Goal: Information Seeking & Learning: Find specific fact

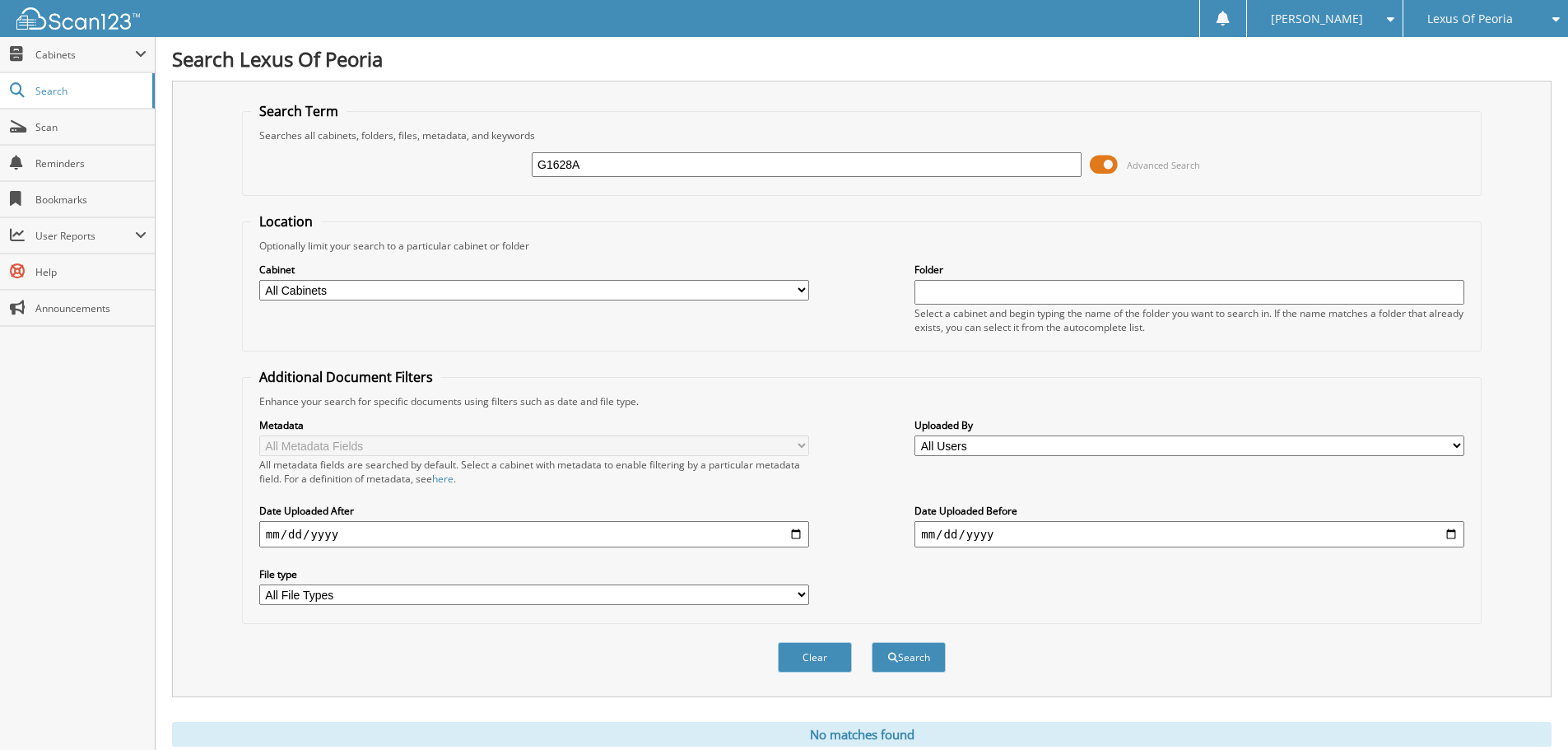
drag, startPoint x: 610, startPoint y: 169, endPoint x: 495, endPoint y: 163, distance: 115.2
click at [495, 163] on div "G1628A Advanced Search" at bounding box center [862, 165] width 1222 height 44
type input "pl2490"
click at [871, 642] on button "Search" at bounding box center [908, 657] width 75 height 30
drag, startPoint x: 596, startPoint y: 167, endPoint x: 490, endPoint y: 151, distance: 107.2
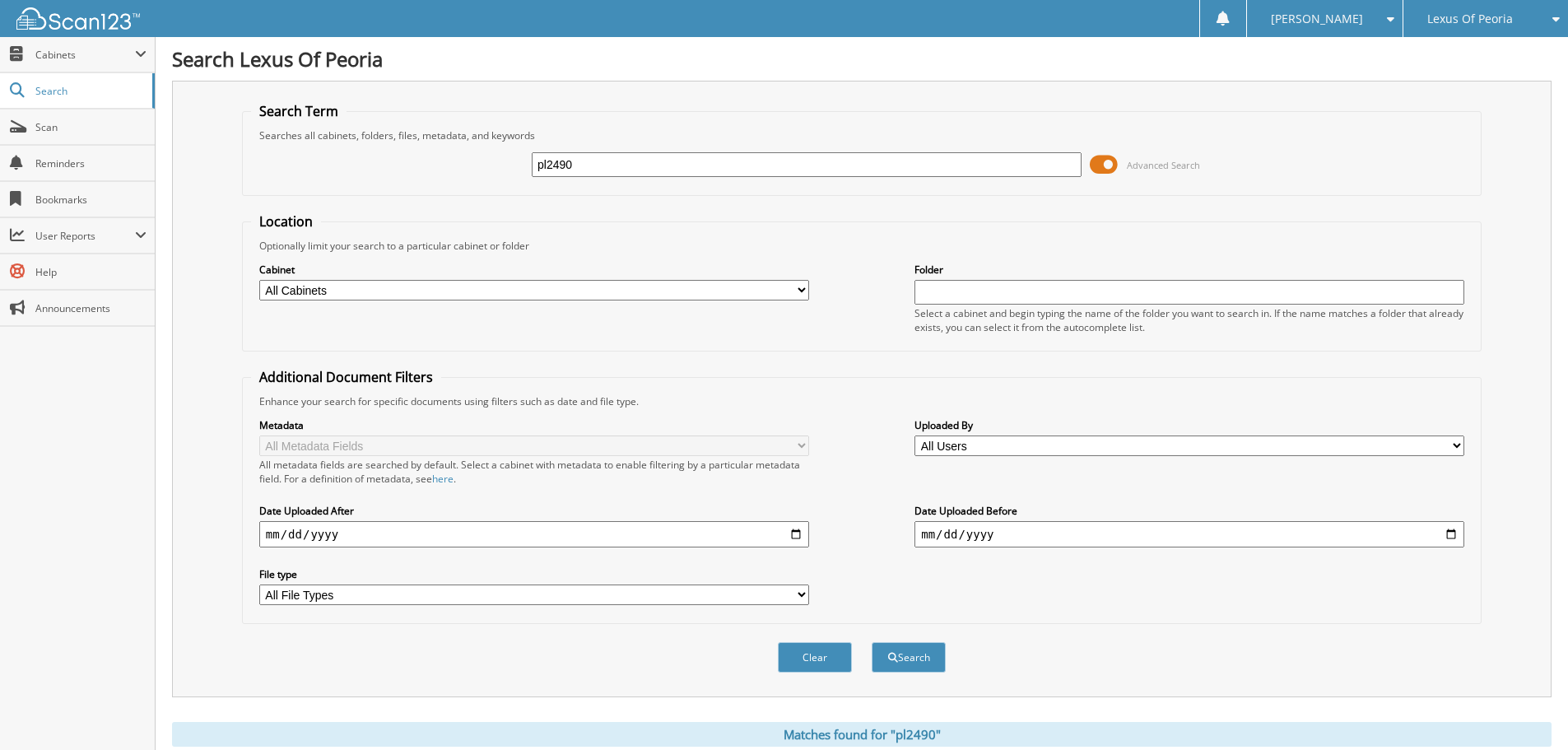
click at [490, 152] on div "pl2490 Advanced Search" at bounding box center [862, 165] width 1222 height 44
type input "PL"
click at [47, 91] on span "Search" at bounding box center [89, 90] width 109 height 14
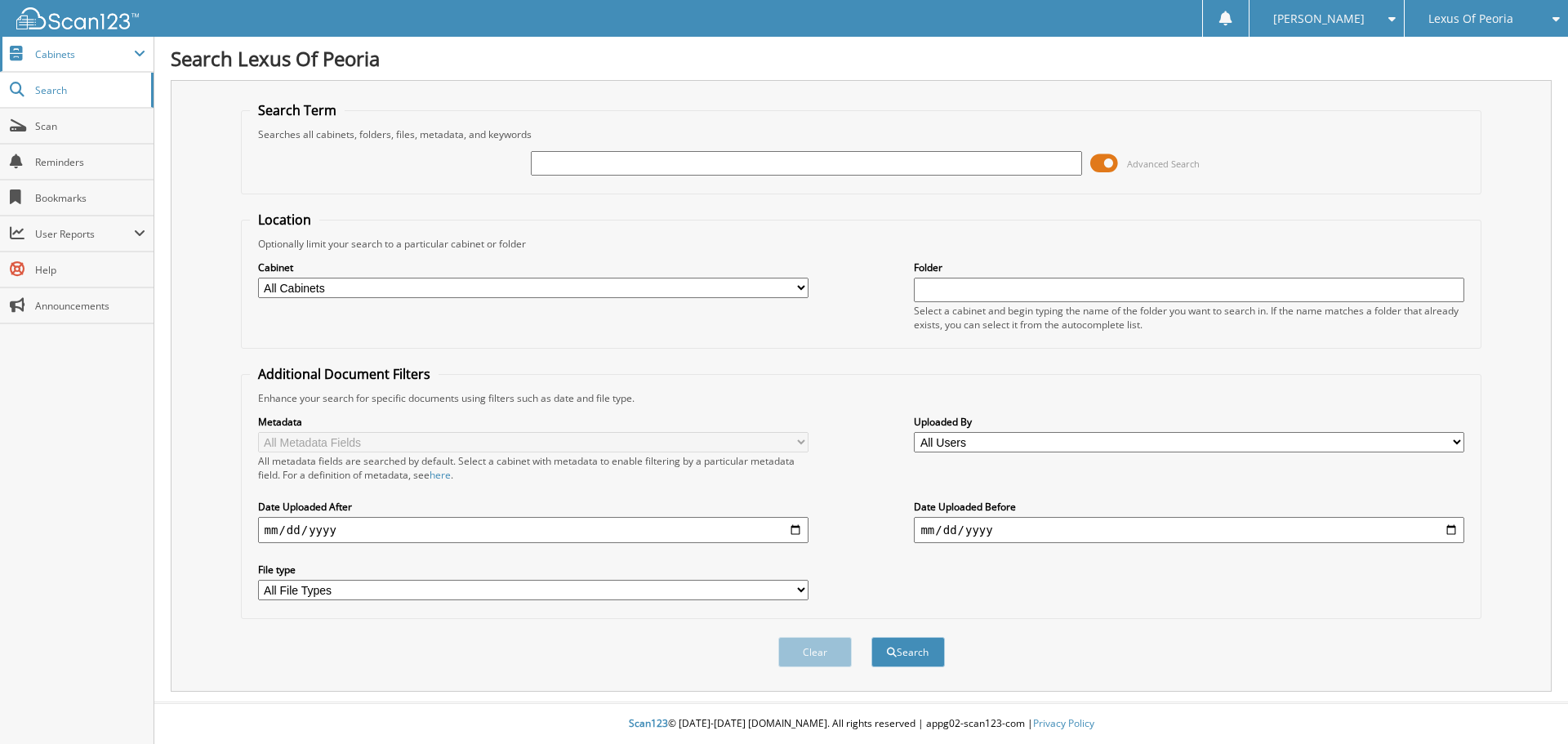
click at [68, 50] on span "Cabinets" at bounding box center [84, 54] width 99 height 14
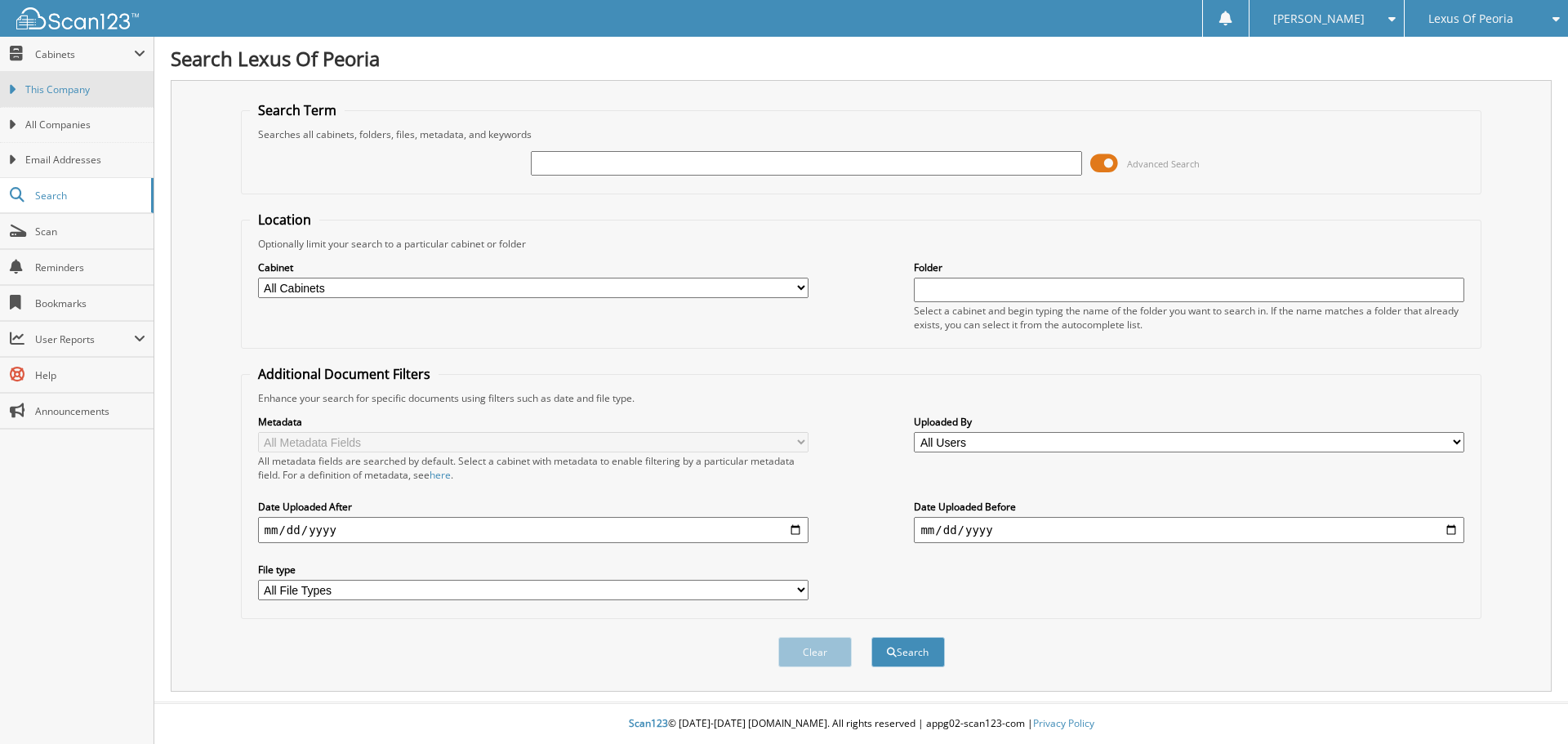
click at [57, 94] on span "This Company" at bounding box center [86, 89] width 120 height 15
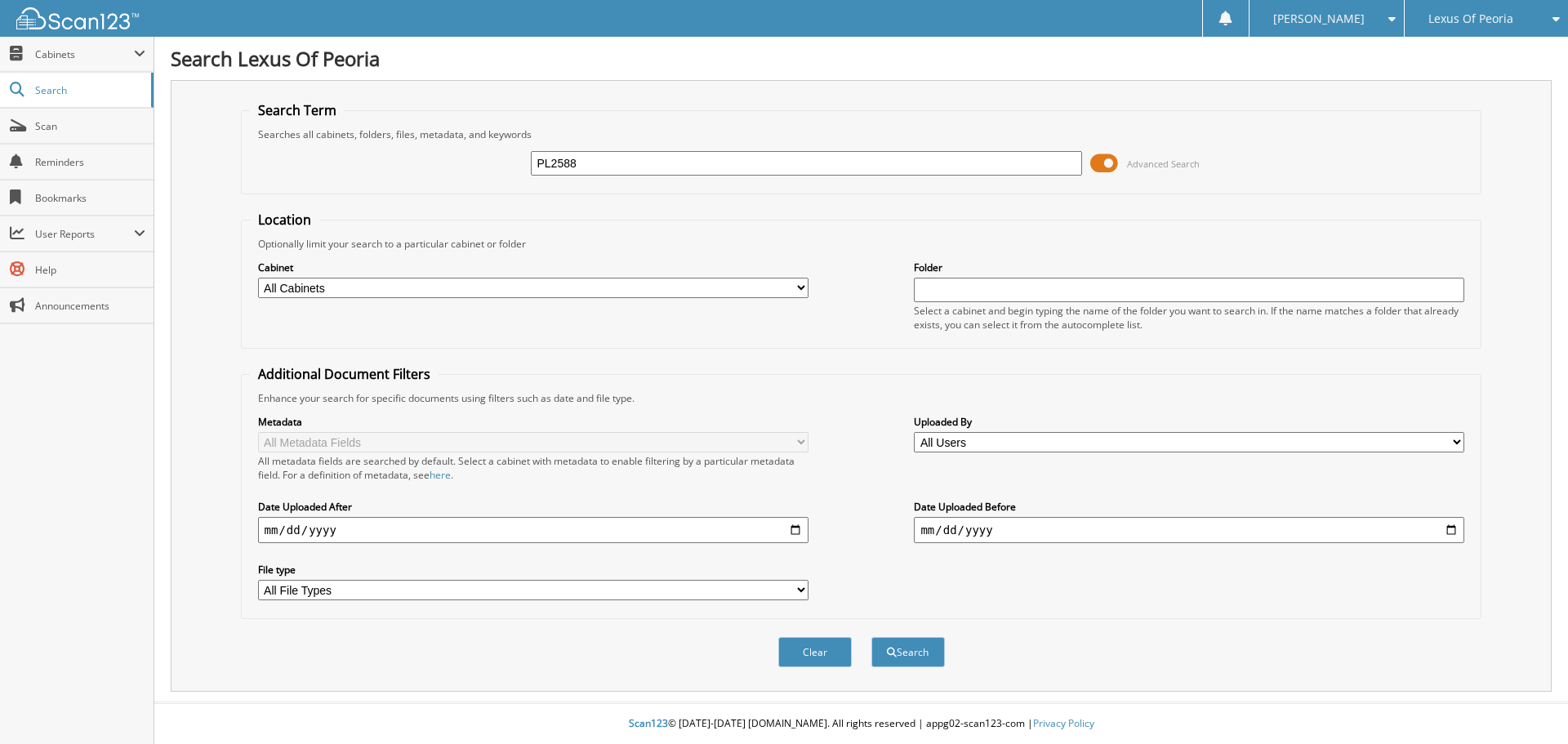
type input "PL2588"
click at [872, 637] on button "Search" at bounding box center [908, 652] width 74 height 30
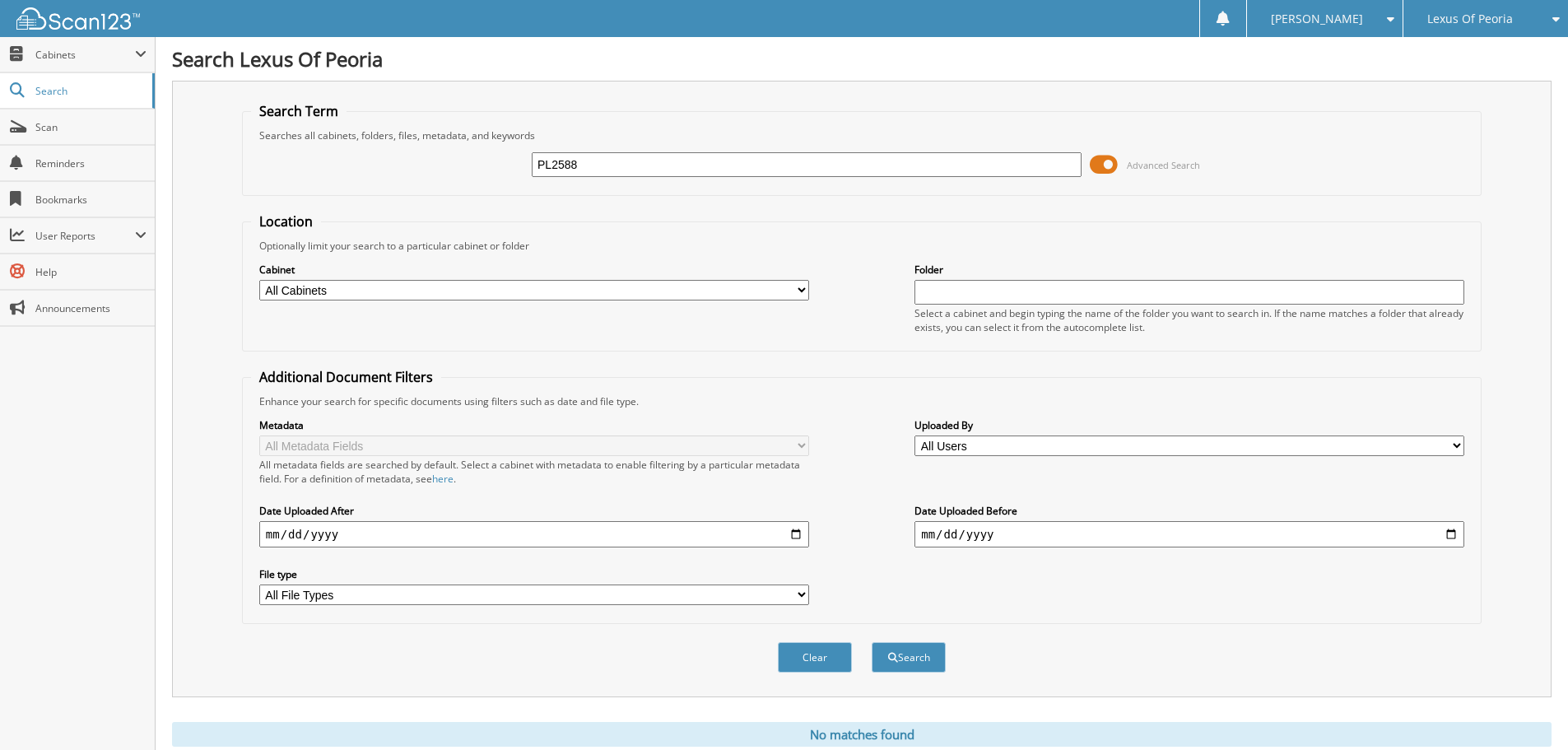
drag, startPoint x: 599, startPoint y: 161, endPoint x: 484, endPoint y: 152, distance: 115.4
click at [484, 152] on div "PL2588 Advanced Search" at bounding box center [862, 165] width 1222 height 44
type input "PL2590"
click at [871, 642] on button "Search" at bounding box center [908, 657] width 75 height 30
drag, startPoint x: 611, startPoint y: 167, endPoint x: 493, endPoint y: 167, distance: 118.0
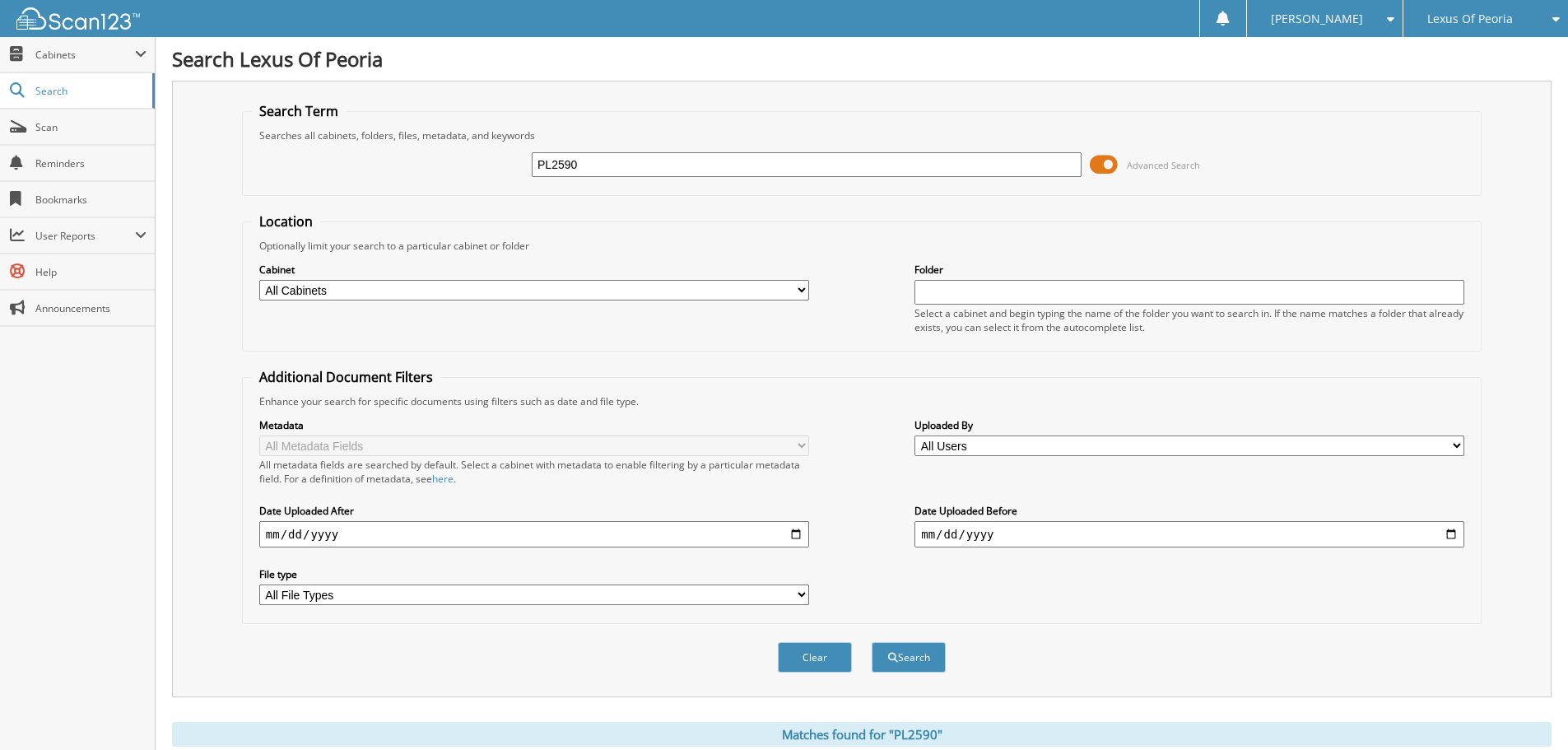
click at [493, 167] on div "PL2590 Advanced Search" at bounding box center [862, 165] width 1222 height 44
type input "PL2613"
click at [871, 642] on button "Search" at bounding box center [908, 657] width 75 height 30
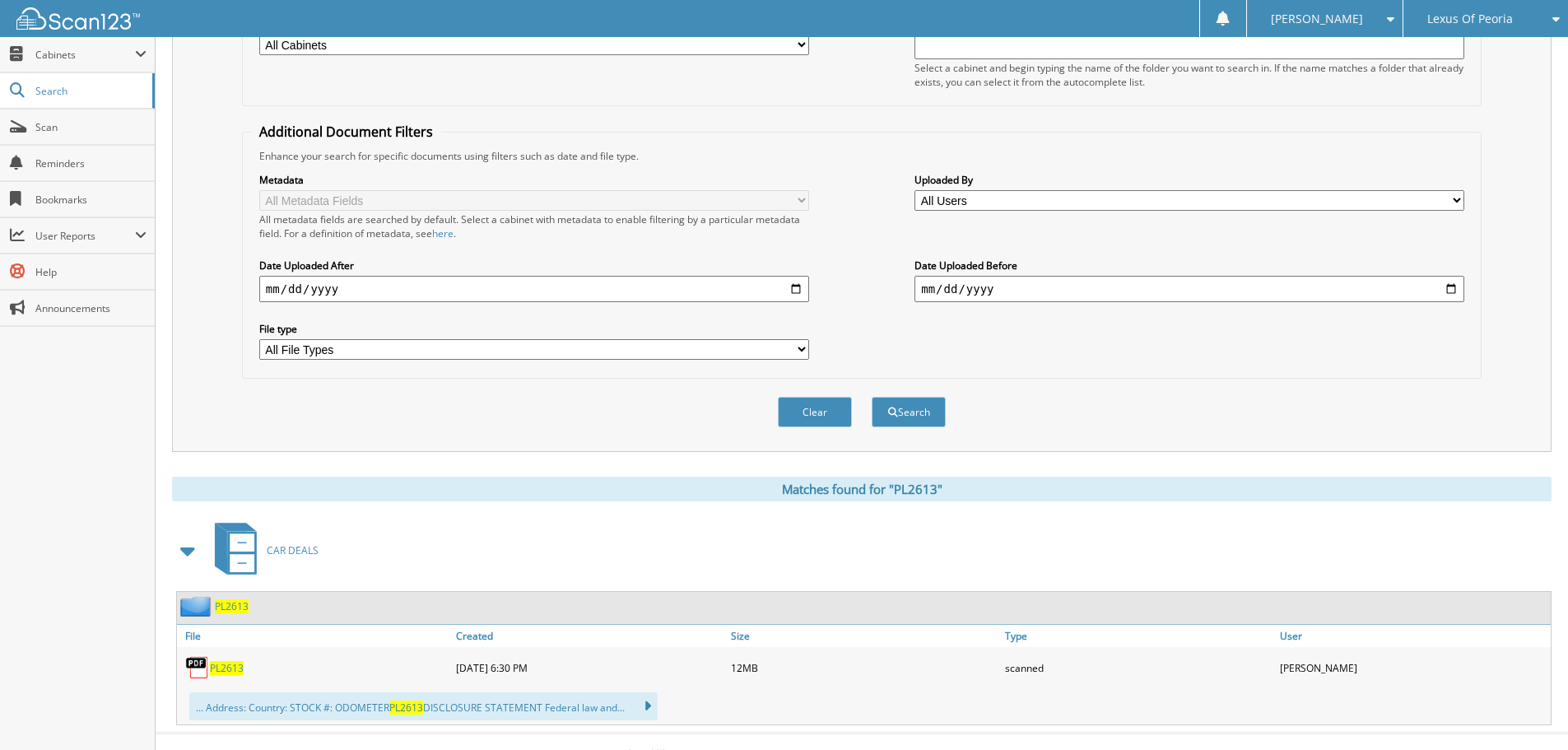
scroll to position [271, 0]
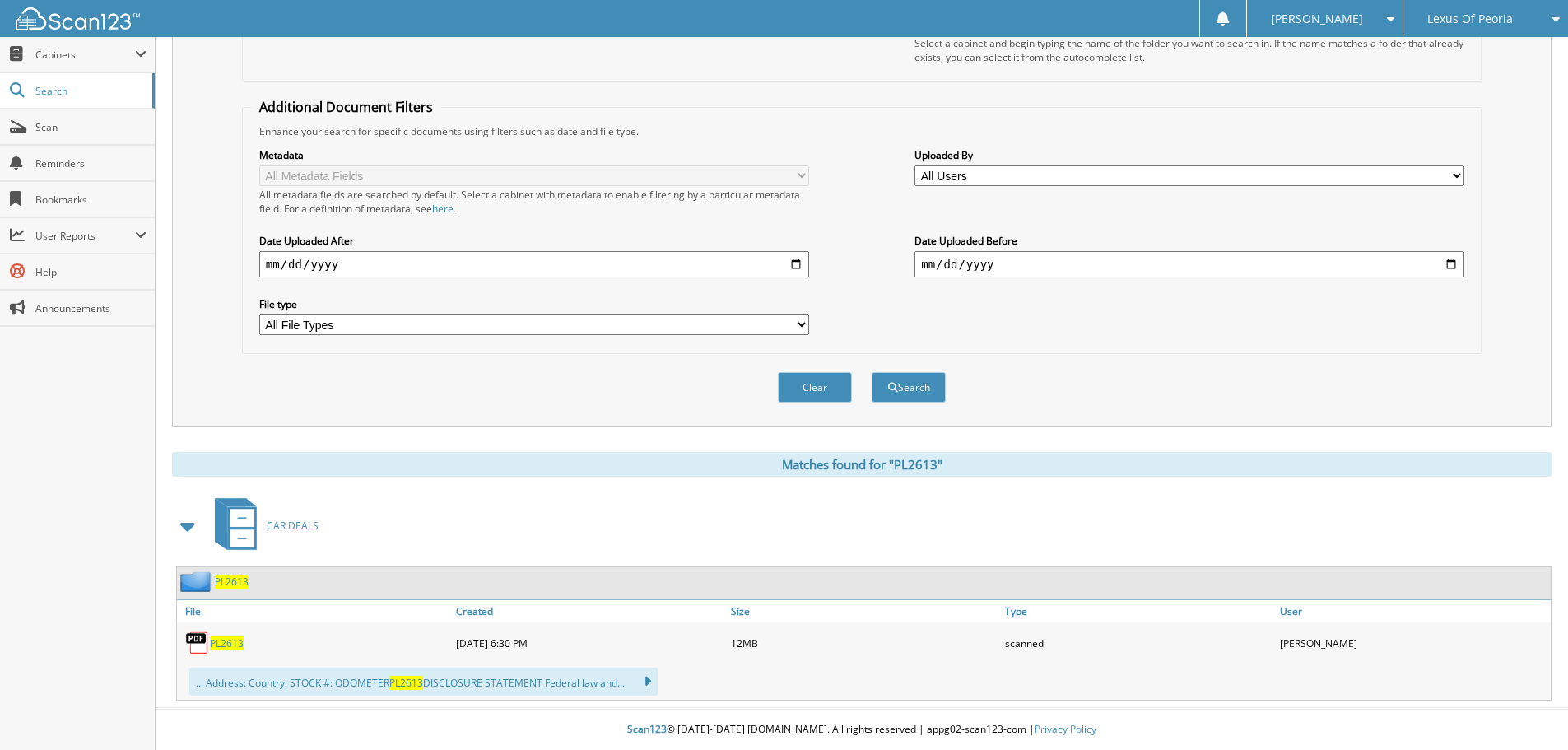
drag, startPoint x: 224, startPoint y: 643, endPoint x: 237, endPoint y: 660, distance: 21.4
click at [224, 643] on span "PL2613" at bounding box center [226, 643] width 34 height 14
click at [230, 643] on span "PL2613" at bounding box center [226, 643] width 34 height 14
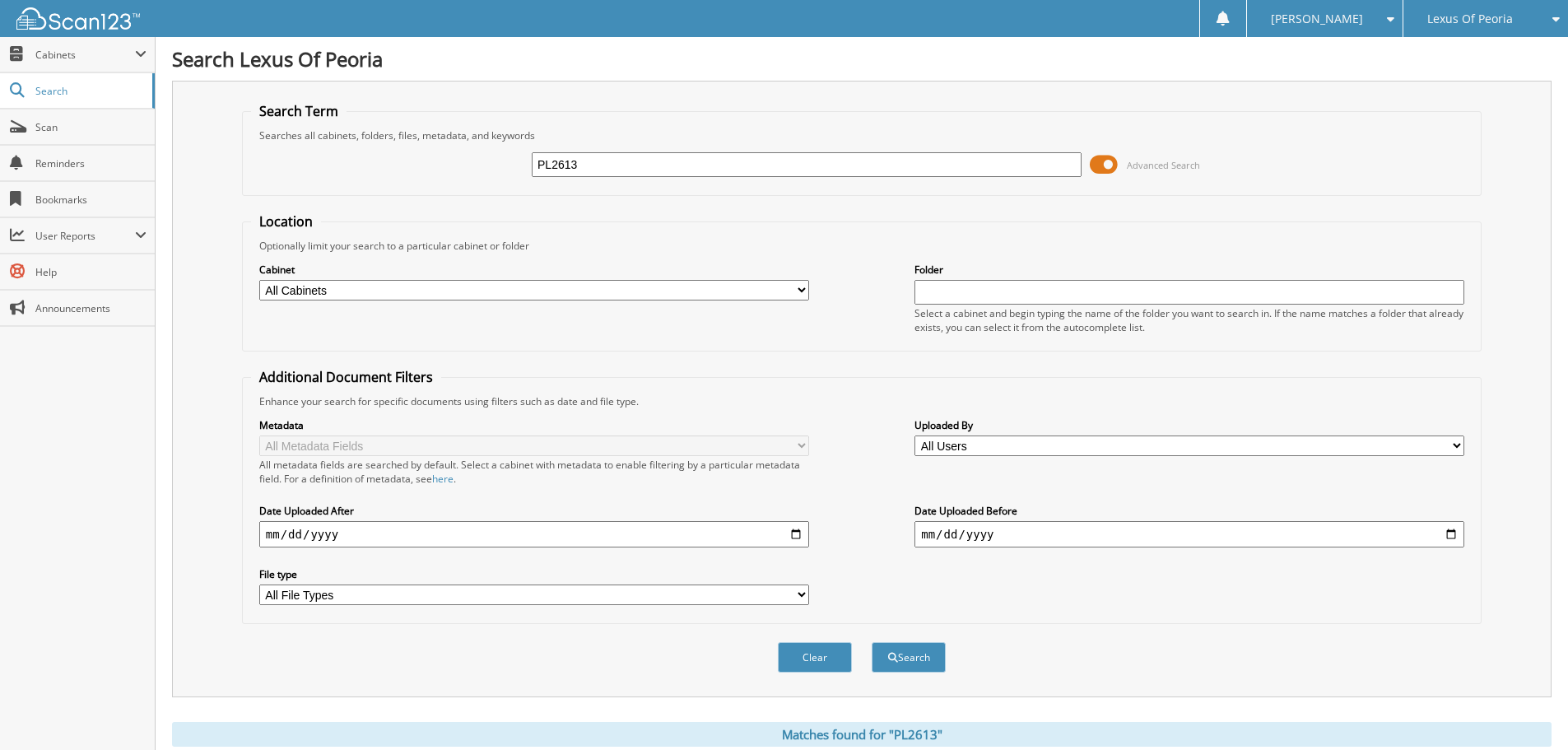
drag, startPoint x: 610, startPoint y: 169, endPoint x: 491, endPoint y: 165, distance: 119.1
click at [491, 165] on div "PL2613 Advanced Search" at bounding box center [862, 165] width 1222 height 44
type input "pl2607"
click at [871, 642] on button "Search" at bounding box center [908, 657] width 75 height 30
drag, startPoint x: 486, startPoint y: 173, endPoint x: 453, endPoint y: 172, distance: 33.0
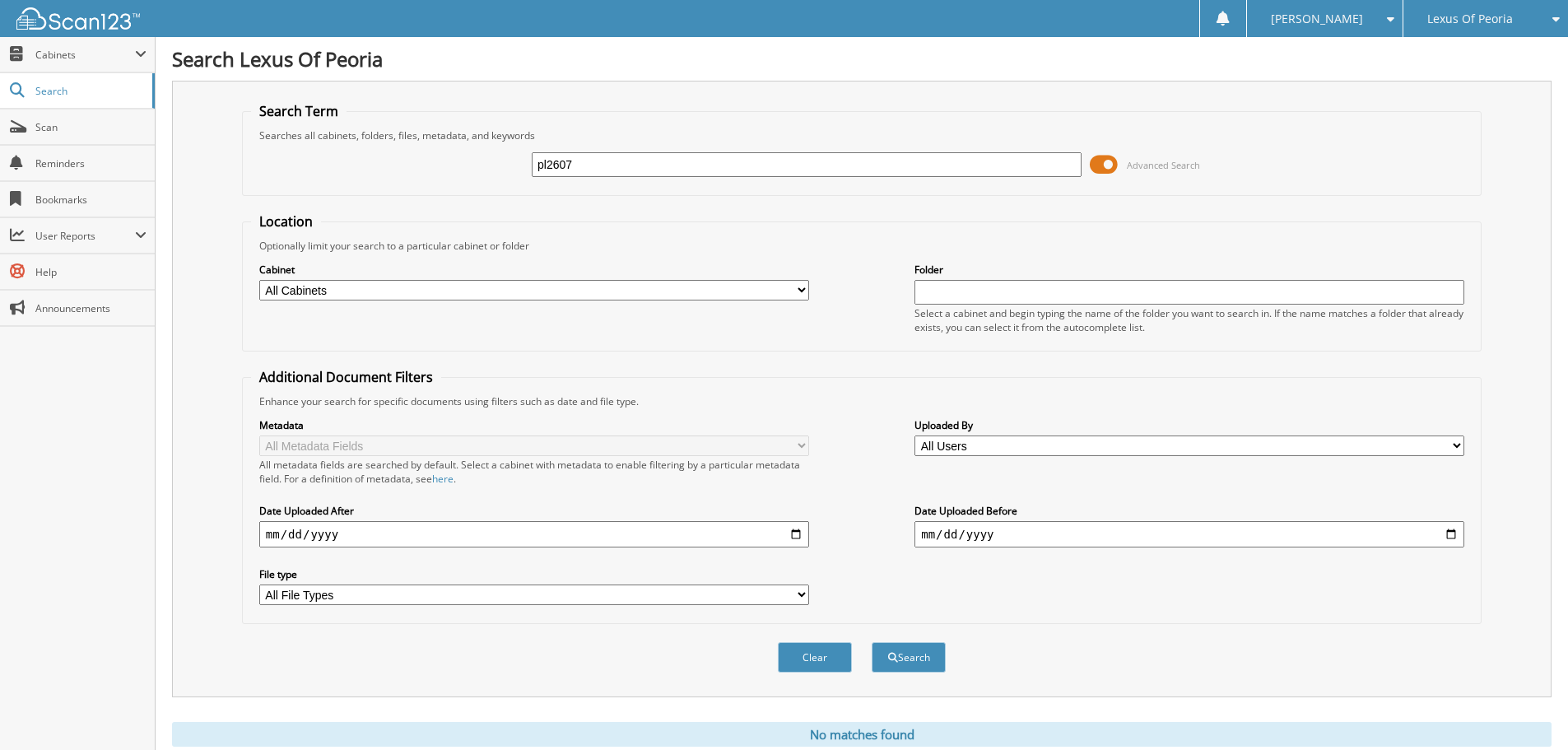
click at [453, 172] on div "pl2607 Advanced Search" at bounding box center [862, 165] width 1222 height 44
type input "pl2547"
click at [871, 642] on button "Search" at bounding box center [908, 657] width 75 height 30
drag, startPoint x: 519, startPoint y: 156, endPoint x: 488, endPoint y: 154, distance: 31.1
click at [488, 154] on div "pl2547 Advanced Search" at bounding box center [862, 165] width 1222 height 44
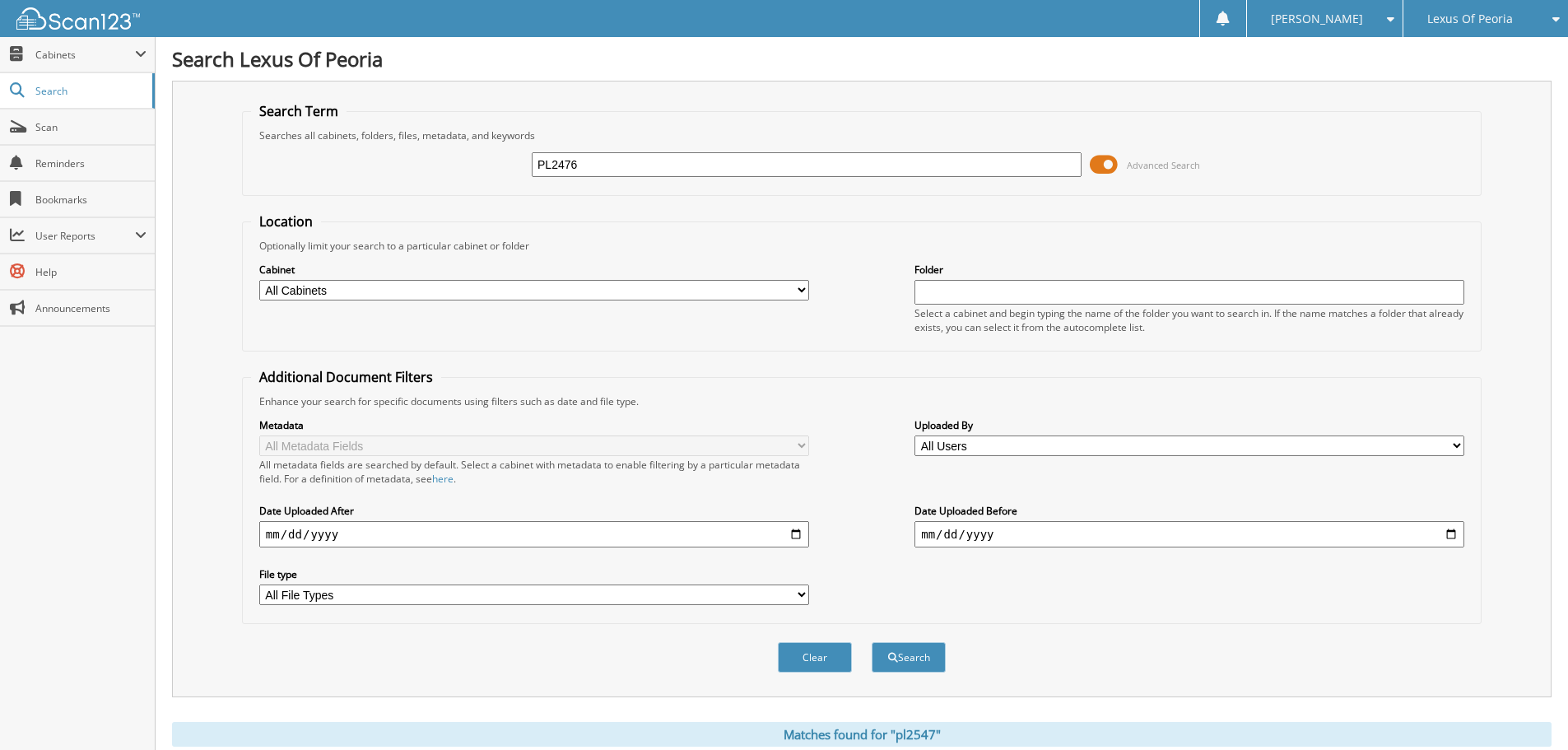
type input "PL2476"
click at [871, 642] on button "Search" at bounding box center [908, 657] width 75 height 30
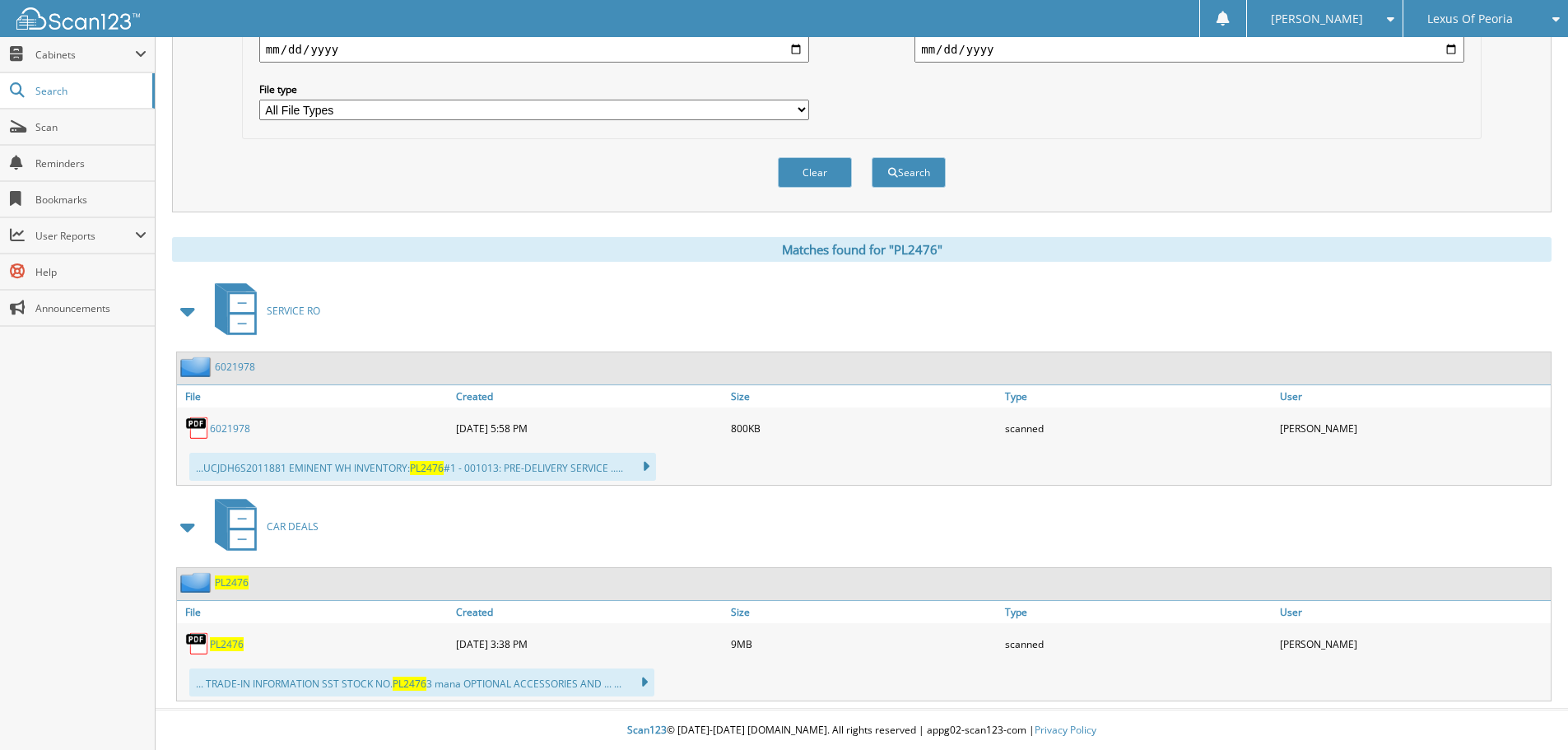
scroll to position [487, 0]
drag, startPoint x: 225, startPoint y: 644, endPoint x: 225, endPoint y: 658, distance: 14.0
click at [225, 644] on span "PL2476" at bounding box center [226, 643] width 34 height 14
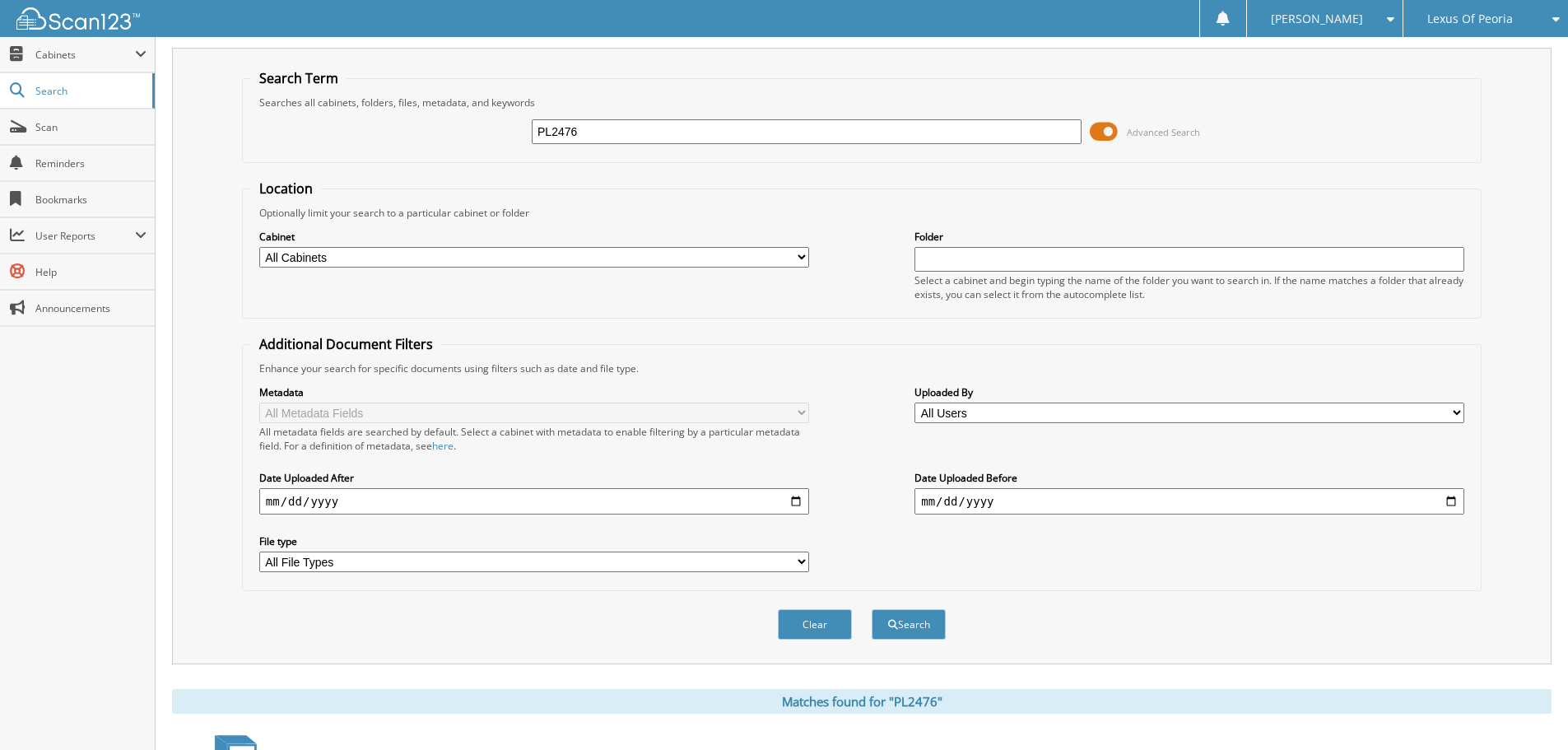
scroll to position [0, 0]
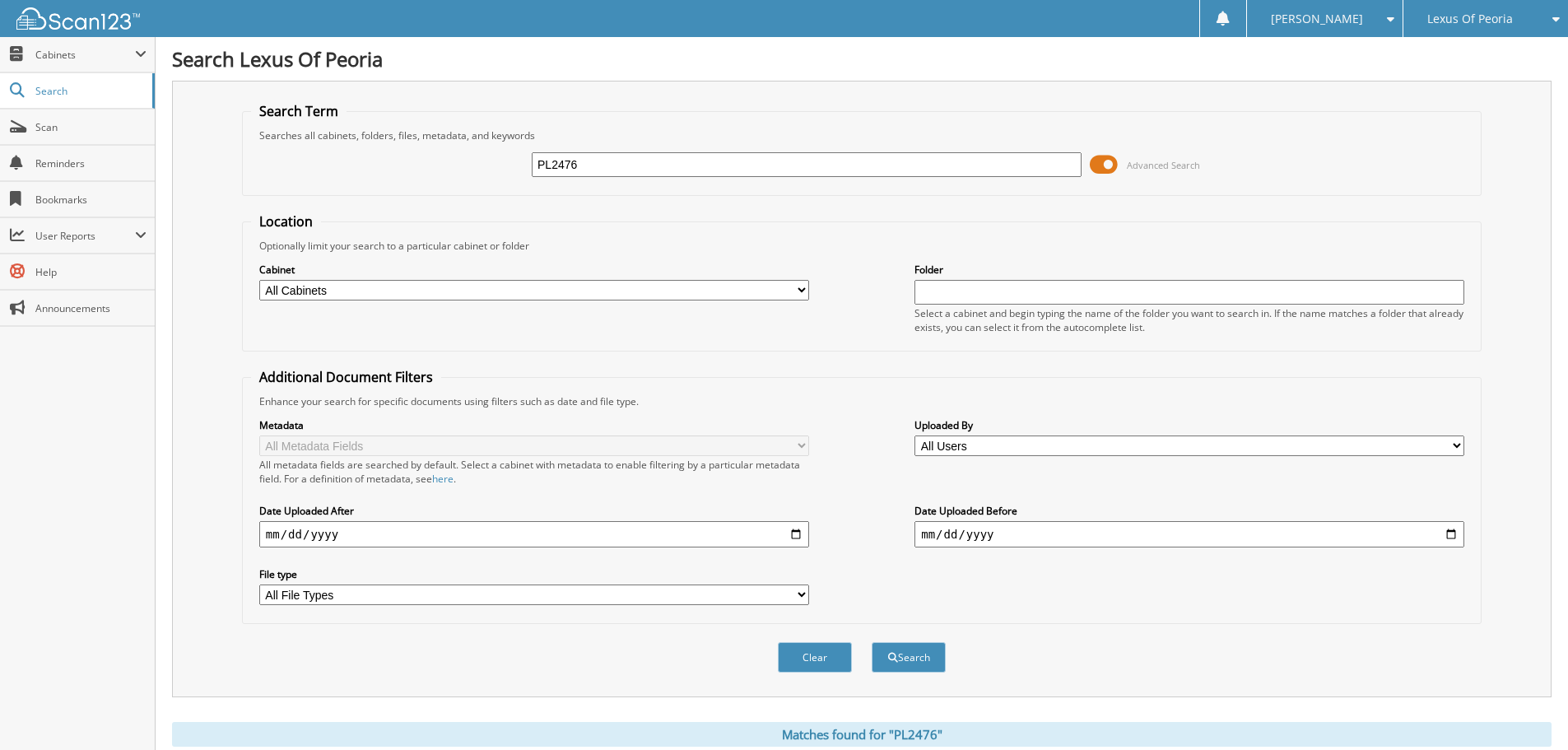
drag, startPoint x: 621, startPoint y: 163, endPoint x: 474, endPoint y: 159, distance: 147.1
click at [474, 162] on div "PL2476 Advanced Search" at bounding box center [862, 165] width 1222 height 44
type input "PL2573"
click at [871, 642] on button "Search" at bounding box center [908, 657] width 75 height 30
drag, startPoint x: 570, startPoint y: 166, endPoint x: 497, endPoint y: 167, distance: 73.0
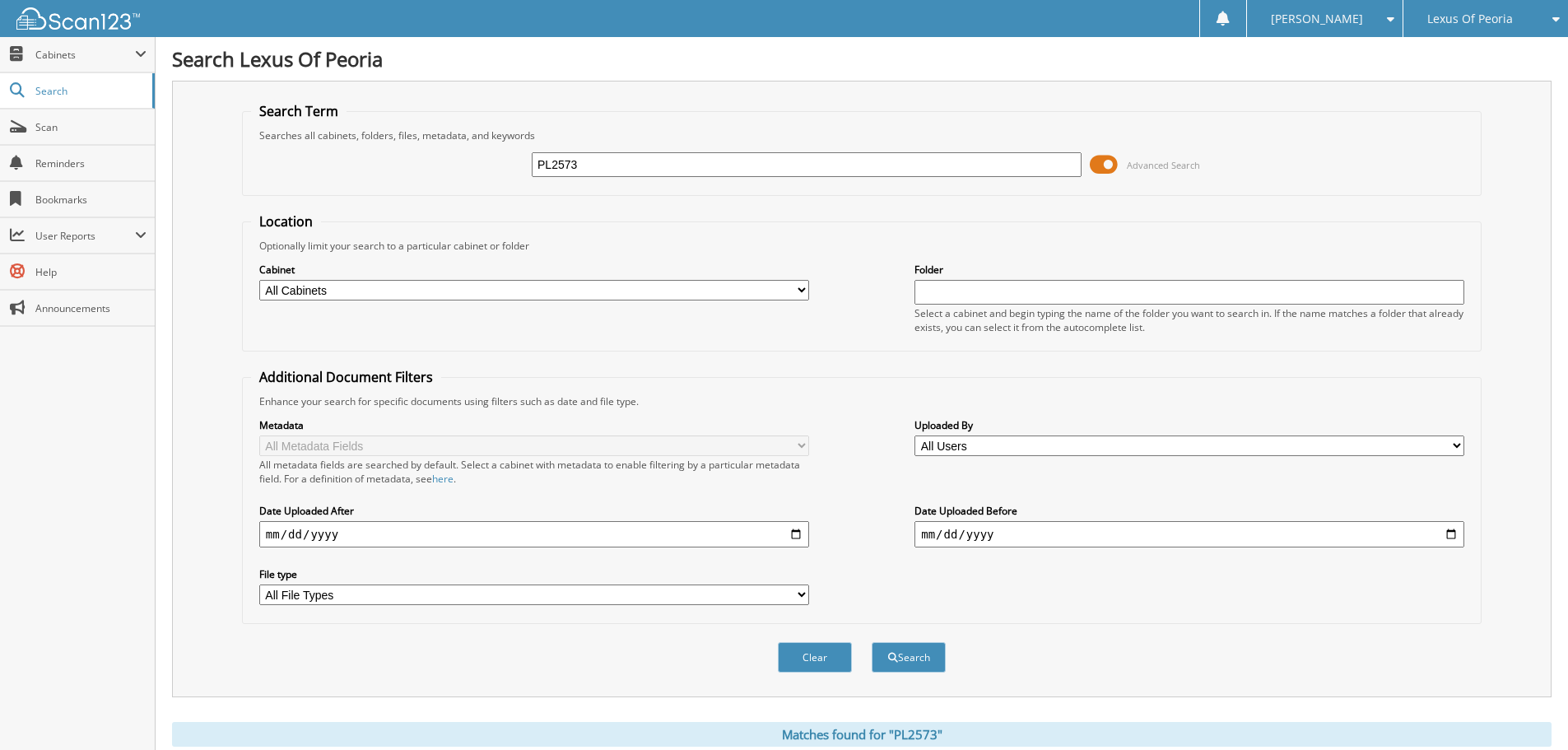
click at [497, 167] on div "PL2573 Advanced Search" at bounding box center [862, 165] width 1222 height 44
type input "PL2600"
click at [871, 642] on button "Search" at bounding box center [908, 657] width 75 height 30
drag, startPoint x: 515, startPoint y: 173, endPoint x: 496, endPoint y: 167, distance: 19.9
click at [496, 167] on div "PL2600 Advanced Search" at bounding box center [862, 165] width 1222 height 44
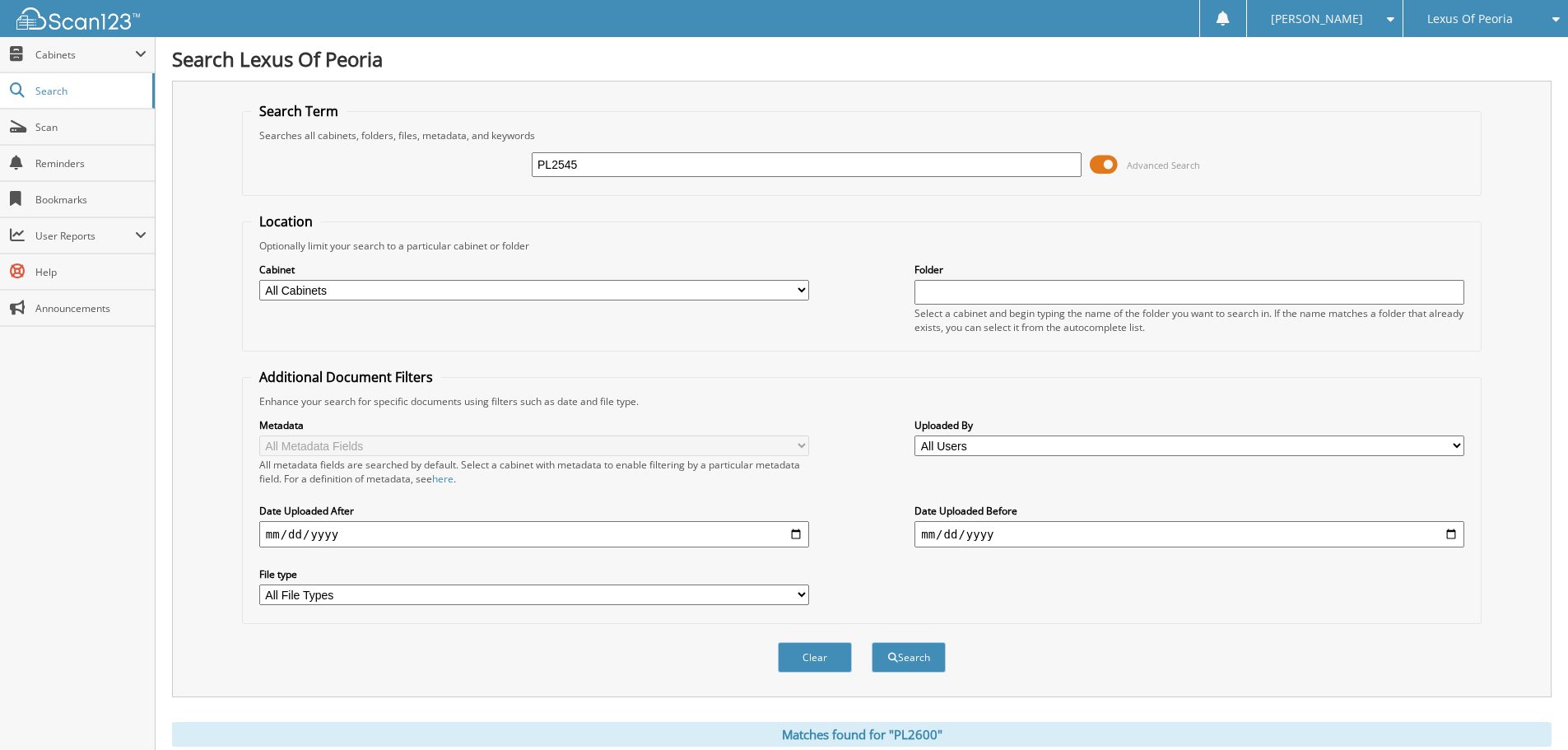
type input "PL2545"
click at [871, 642] on button "Search" at bounding box center [908, 657] width 75 height 30
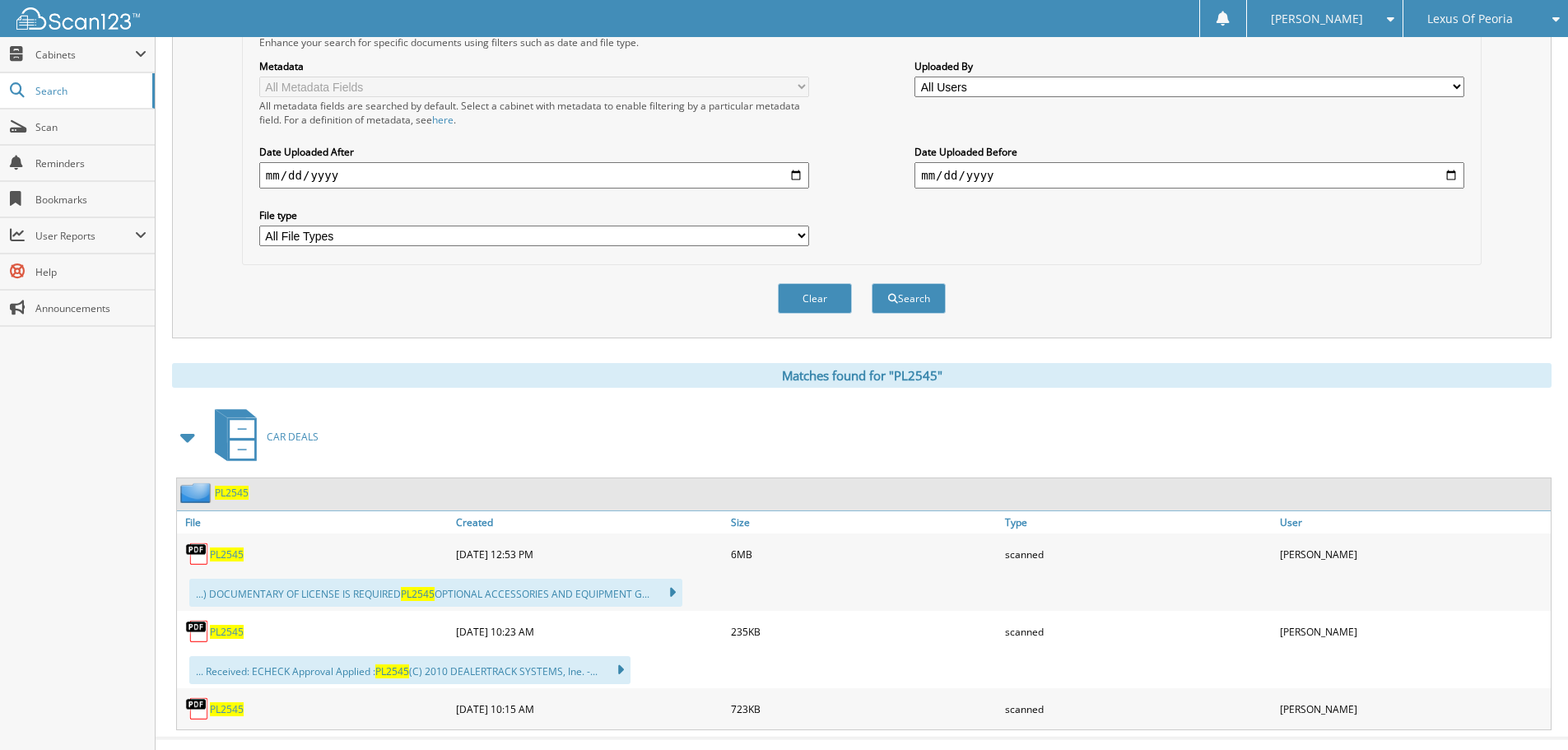
scroll to position [389, 0]
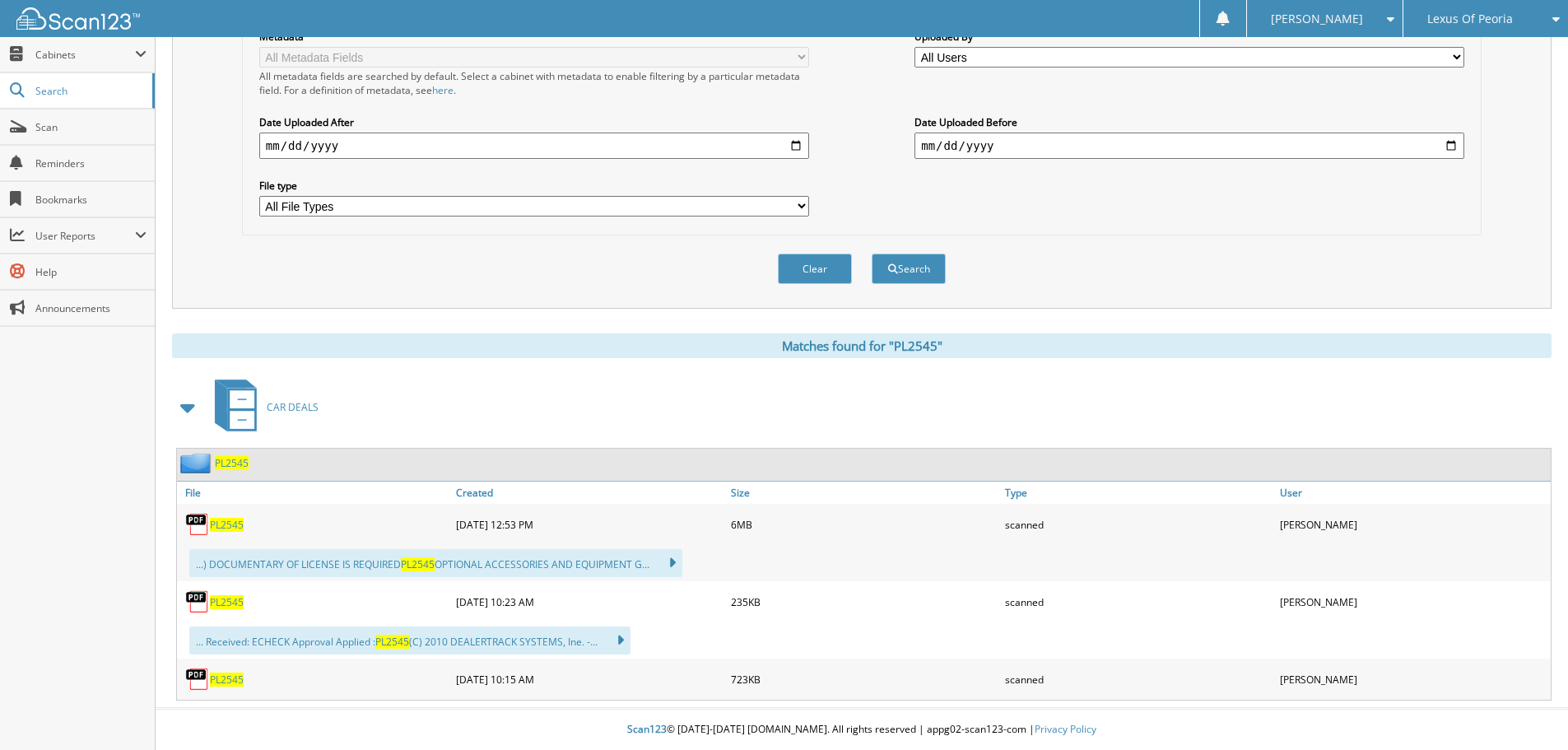
click at [226, 682] on span "PL2545" at bounding box center [226, 679] width 34 height 14
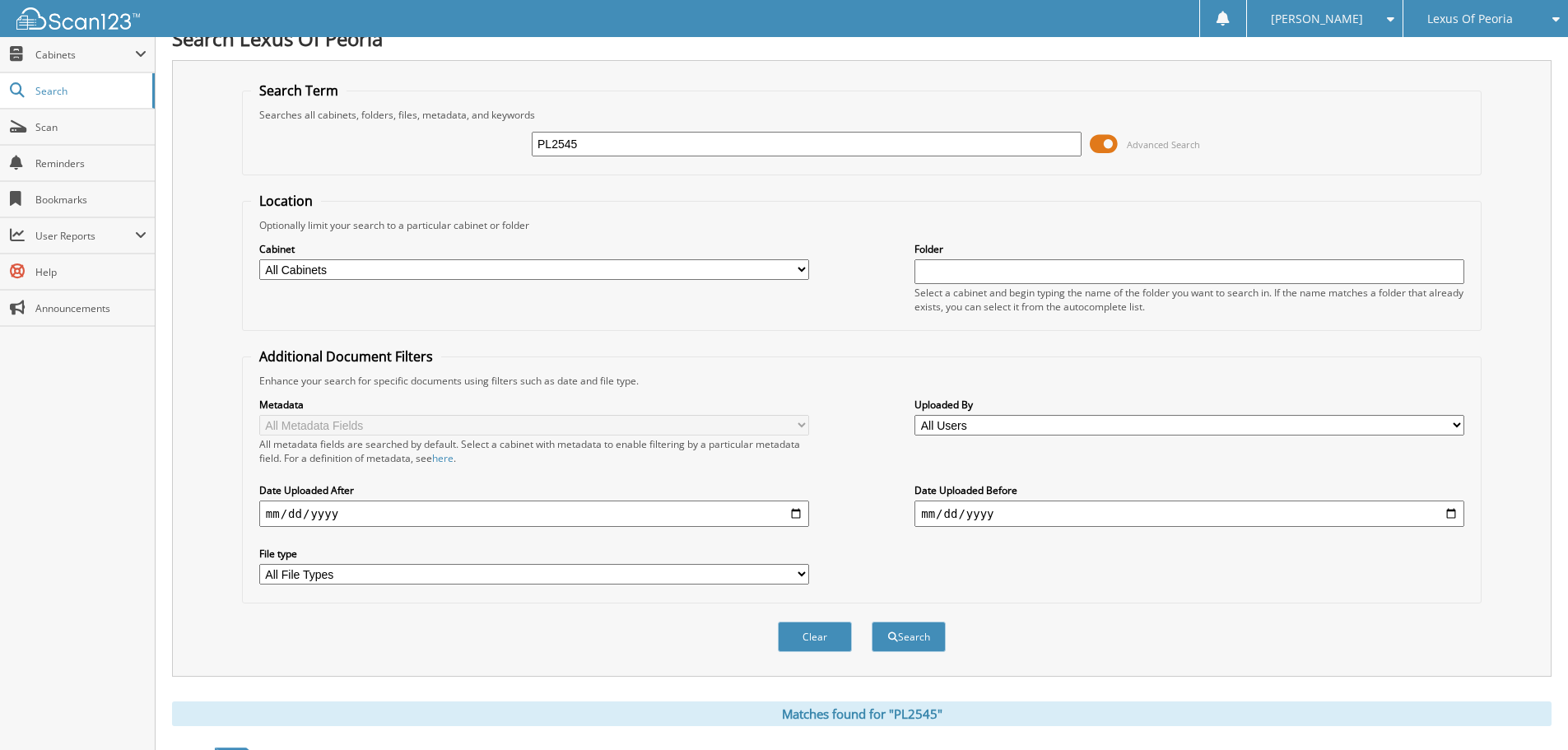
scroll to position [0, 0]
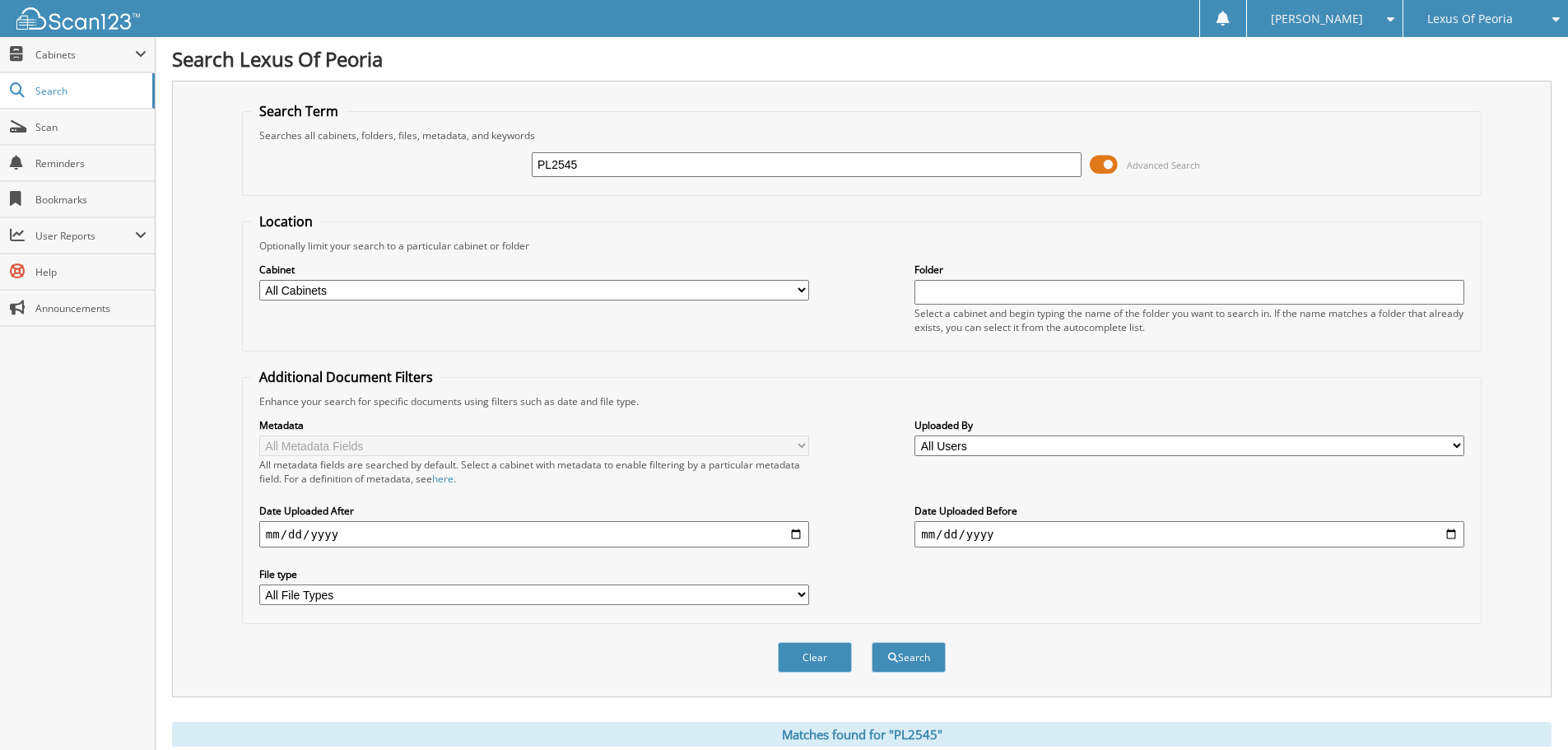
drag, startPoint x: 577, startPoint y: 167, endPoint x: 472, endPoint y: 148, distance: 106.7
click at [471, 151] on div "PL2545 Advanced Search" at bounding box center [862, 165] width 1222 height 44
type input "pl2526"
click at [871, 642] on button "Search" at bounding box center [908, 657] width 75 height 30
drag, startPoint x: 543, startPoint y: 165, endPoint x: 465, endPoint y: 160, distance: 78.2
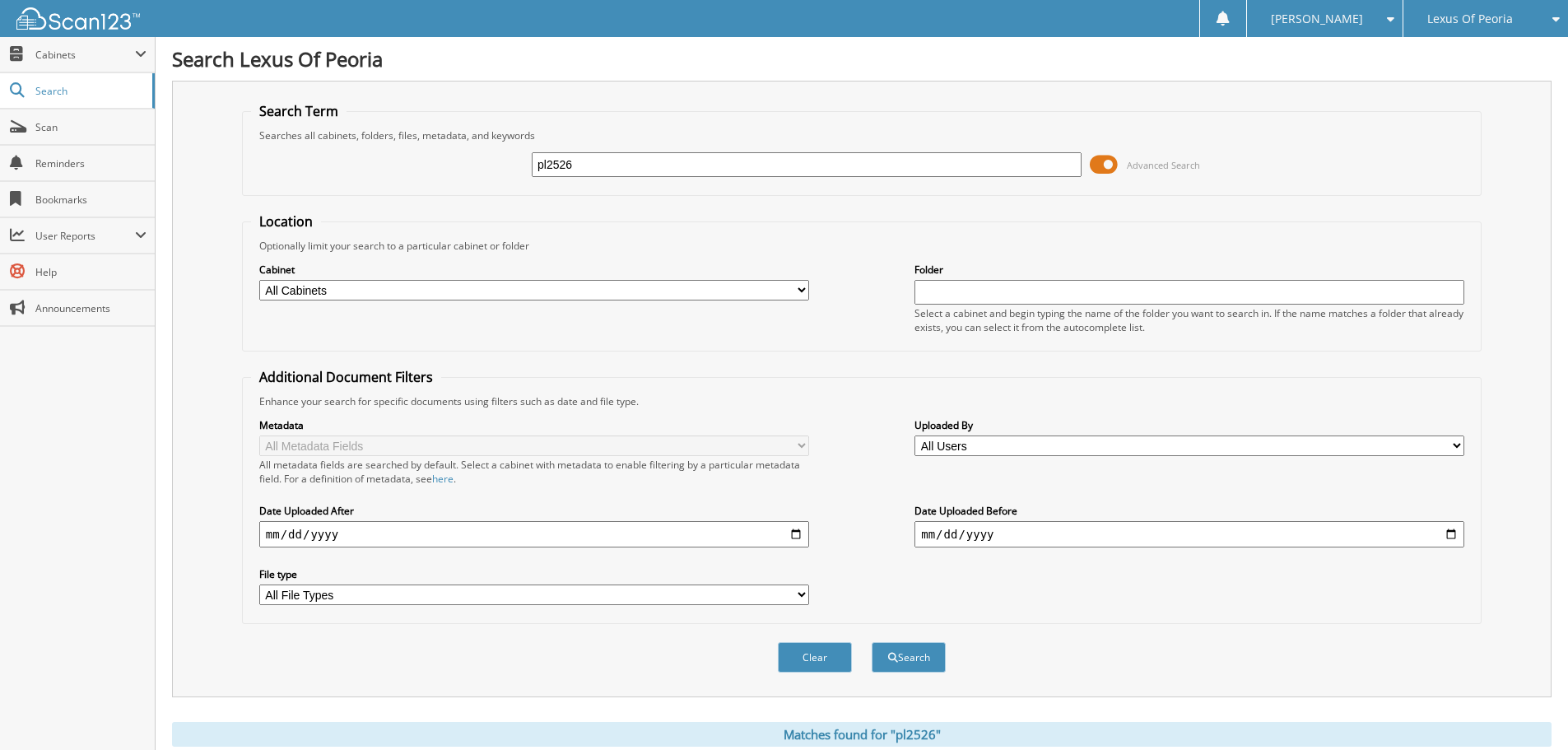
click at [465, 160] on div "pl2526 Advanced Search" at bounding box center [862, 165] width 1222 height 44
type input "pl2580"
click at [871, 642] on button "Search" at bounding box center [908, 657] width 75 height 30
drag, startPoint x: 546, startPoint y: 167, endPoint x: 474, endPoint y: 152, distance: 73.5
click at [474, 152] on div "pl2580 Advanced Search" at bounding box center [862, 165] width 1222 height 44
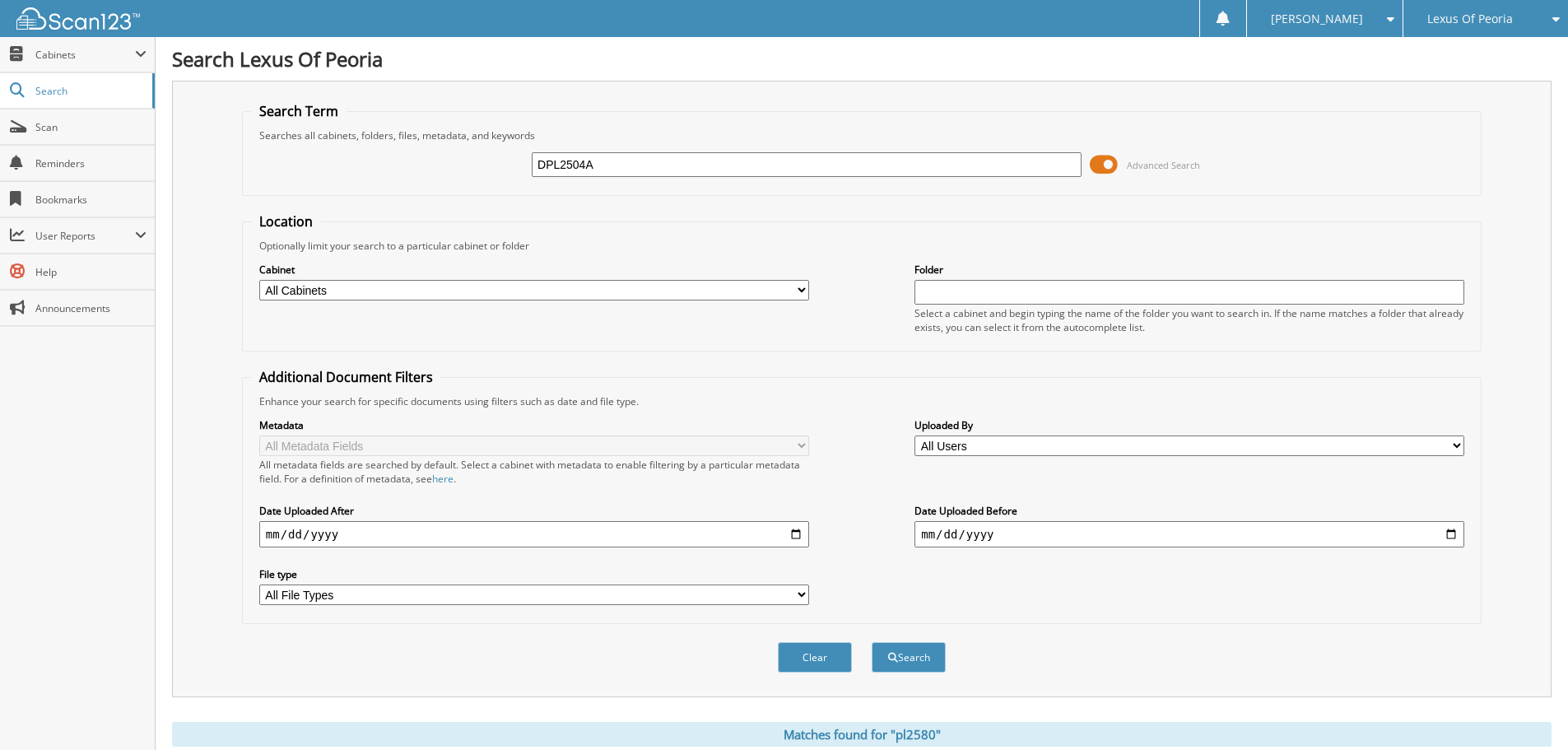
type input "DPL2504A"
click at [871, 642] on button "Search" at bounding box center [908, 657] width 75 height 30
drag, startPoint x: 605, startPoint y: 167, endPoint x: 475, endPoint y: 167, distance: 130.0
click at [475, 167] on div "DPL2504A Advanced Search" at bounding box center [862, 165] width 1222 height 44
type input "P10377A"
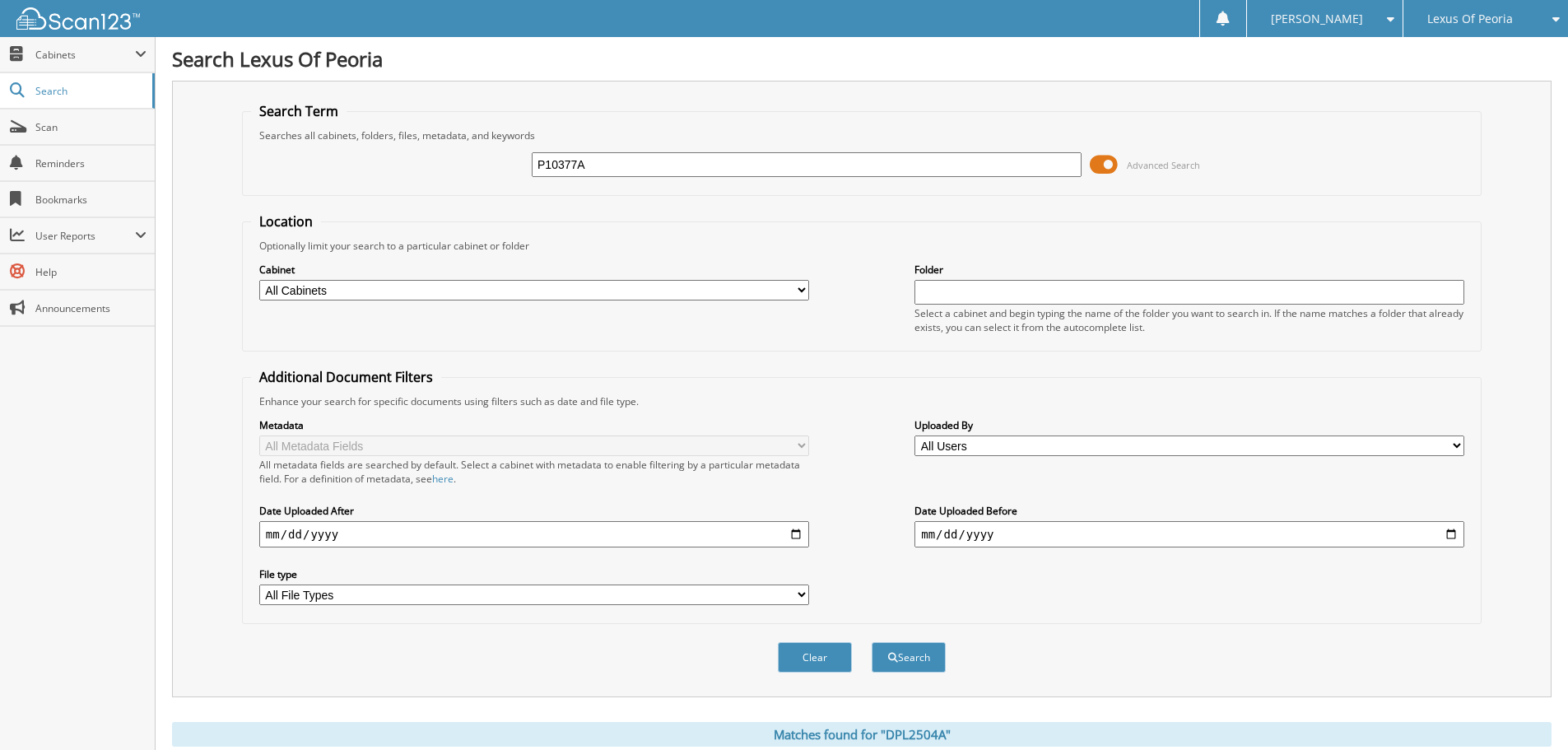
click at [871, 642] on button "Search" at bounding box center [908, 657] width 75 height 30
drag, startPoint x: 616, startPoint y: 164, endPoint x: 488, endPoint y: 175, distance: 128.5
click at [488, 175] on div "P10377A Advanced Search" at bounding box center [862, 165] width 1222 height 44
type input "PL2479A"
click at [871, 642] on button "Search" at bounding box center [908, 657] width 75 height 30
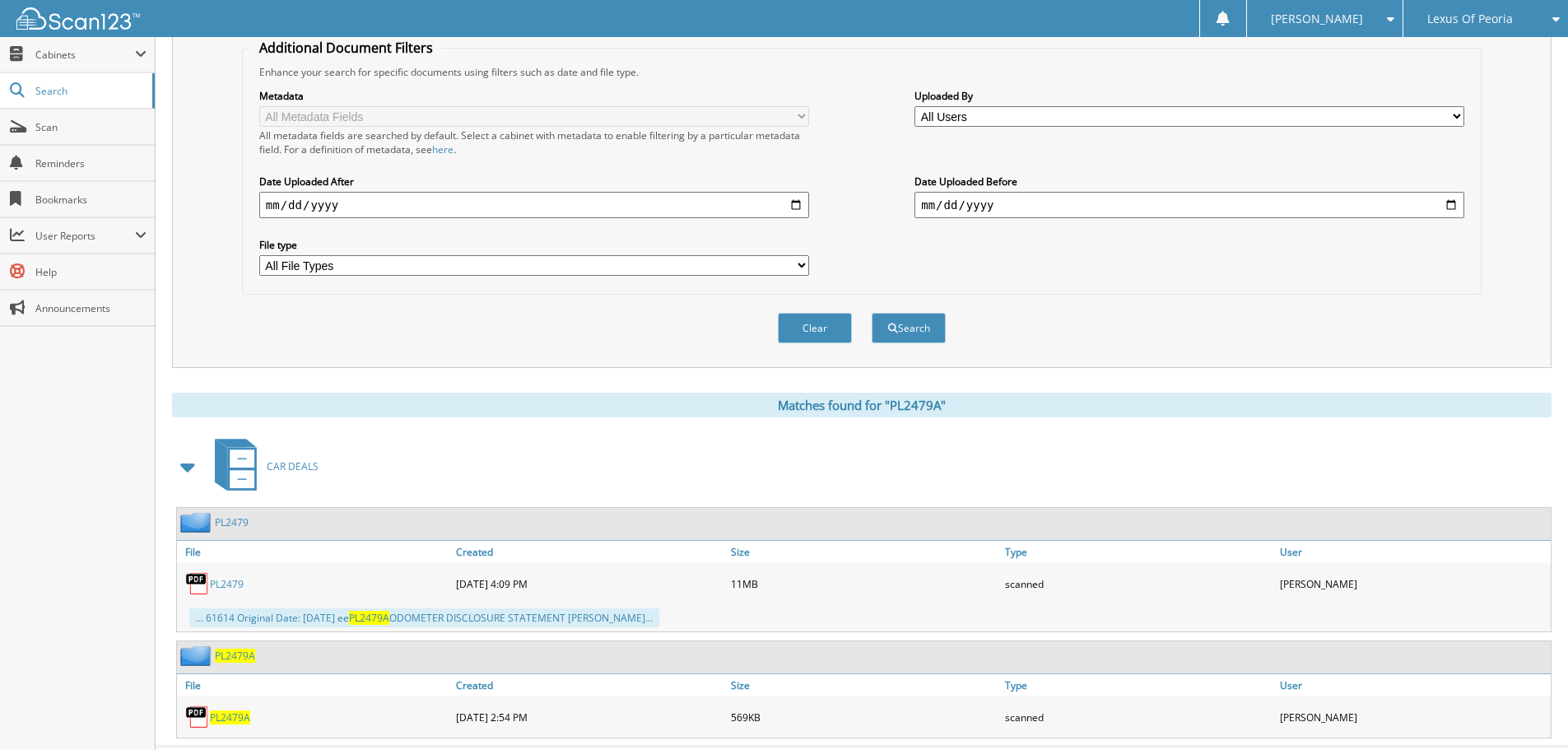
scroll to position [368, 0]
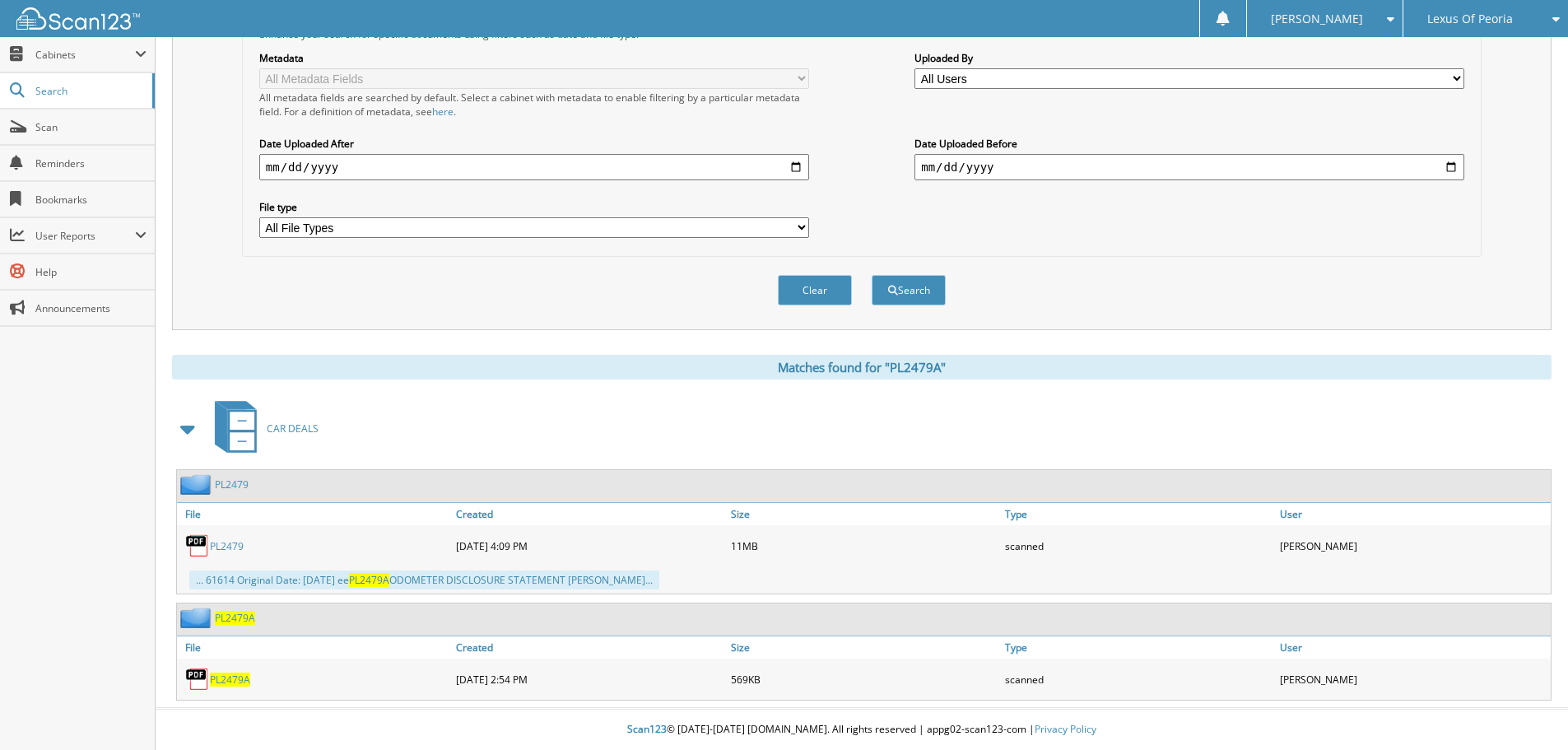
click at [223, 681] on span "PL2479A" at bounding box center [230, 679] width 40 height 14
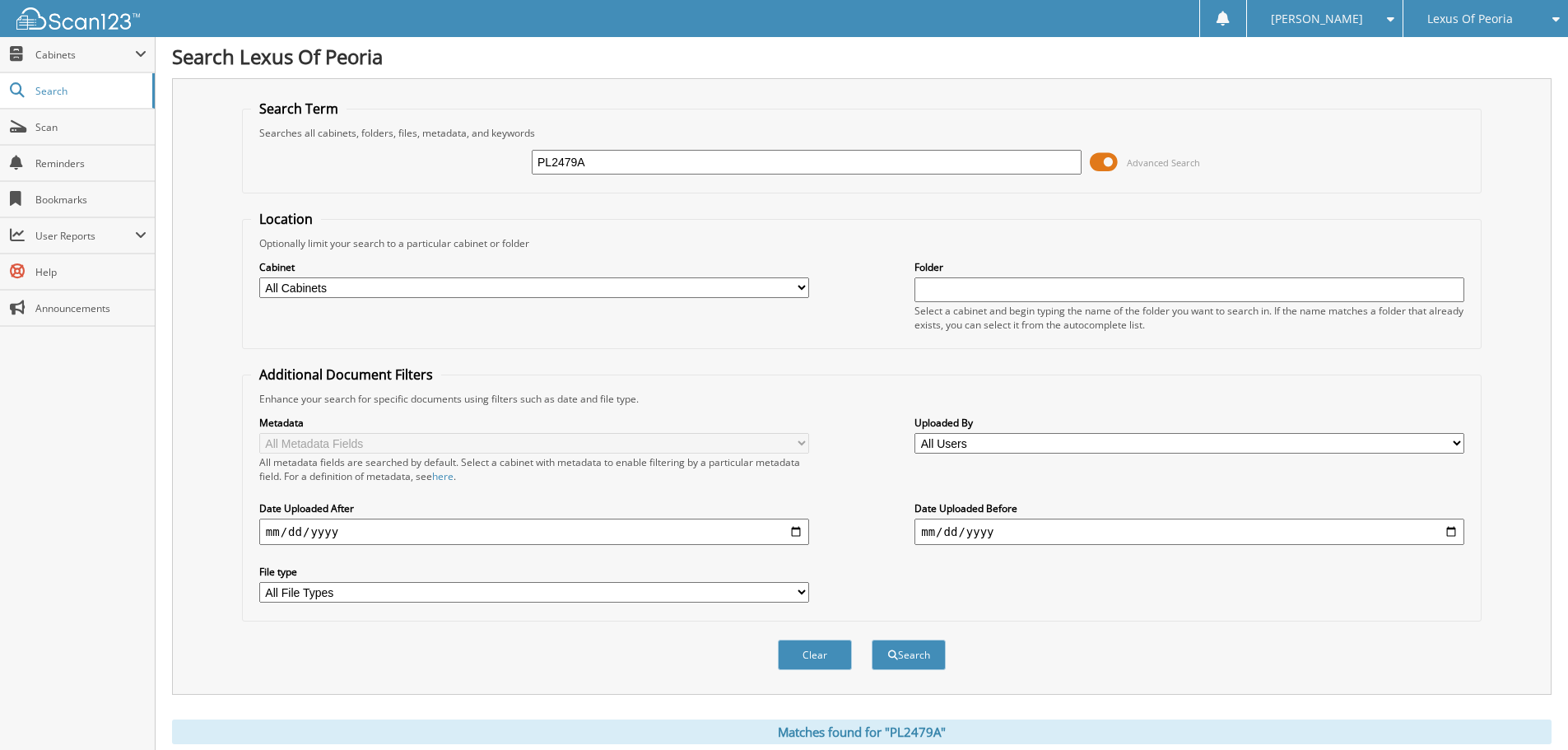
scroll to position [0, 0]
drag, startPoint x: 607, startPoint y: 168, endPoint x: 486, endPoint y: 183, distance: 121.9
click at [486, 183] on div "PL2479A Advanced Search" at bounding box center [862, 165] width 1222 height 44
type input "XP10392A"
click at [871, 642] on button "Search" at bounding box center [908, 657] width 75 height 30
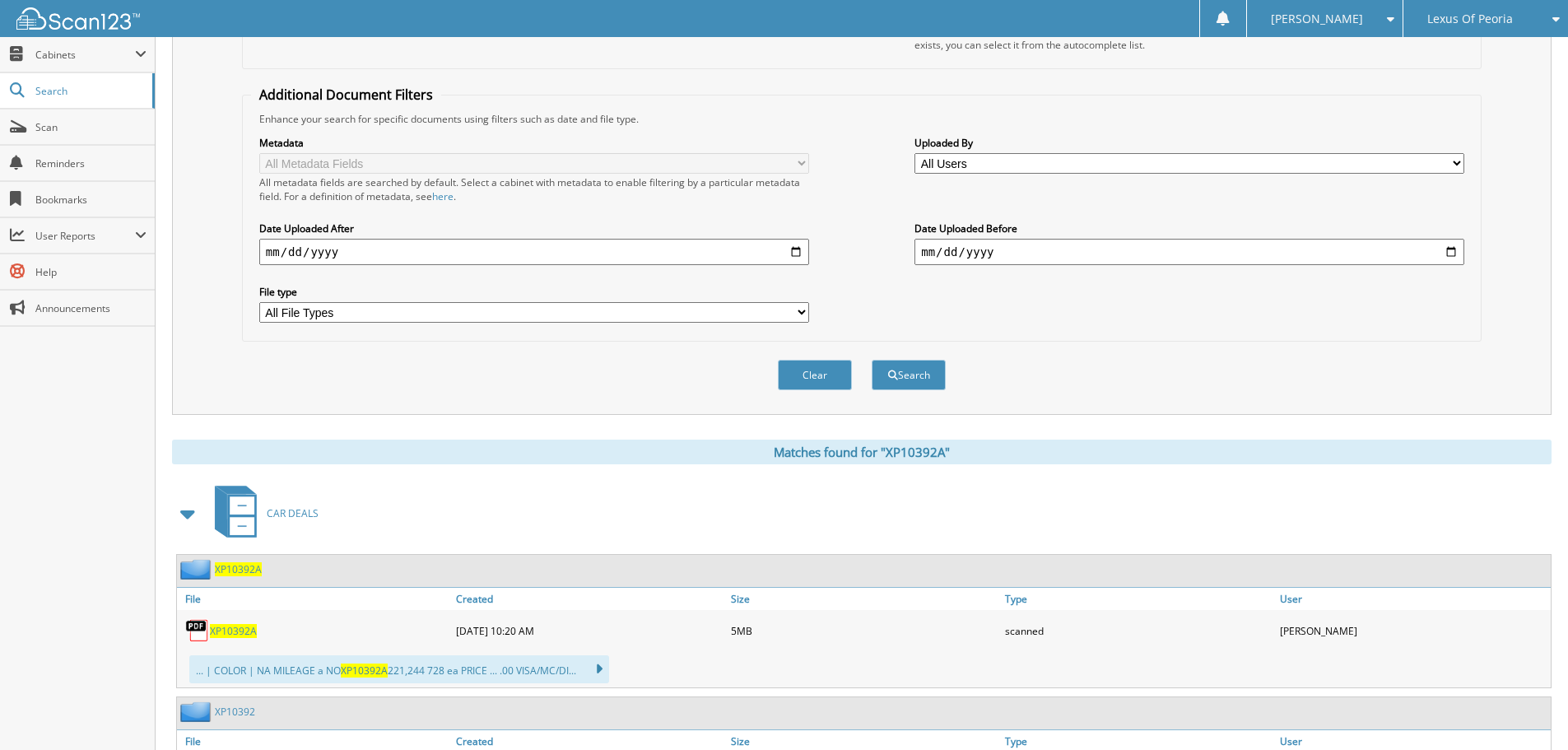
scroll to position [75, 0]
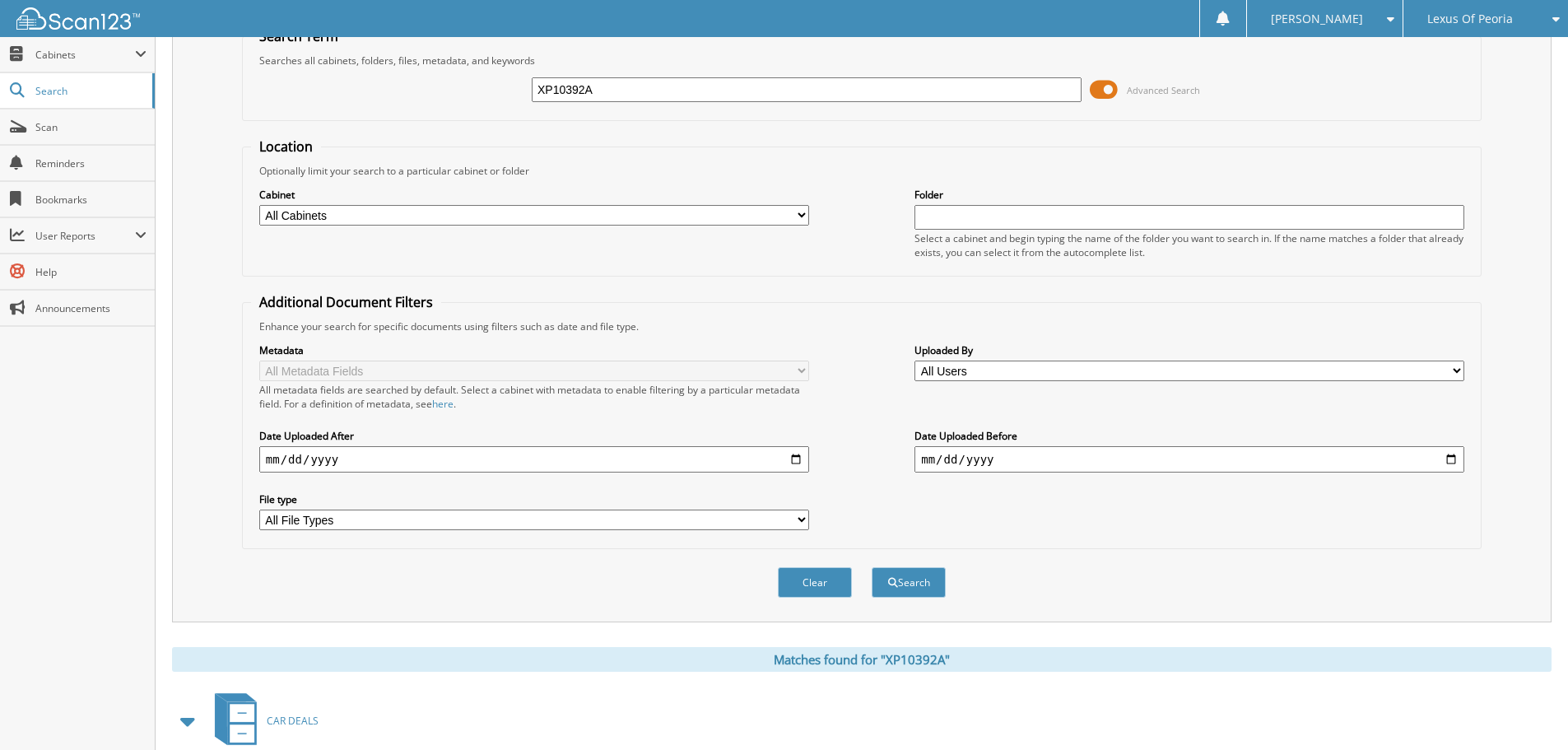
drag, startPoint x: 617, startPoint y: 87, endPoint x: 486, endPoint y: 86, distance: 131.0
click at [486, 86] on div "XP10392A Advanced Search" at bounding box center [862, 89] width 1222 height 44
type input "DPL2504A"
click at [871, 567] on button "Search" at bounding box center [908, 582] width 75 height 30
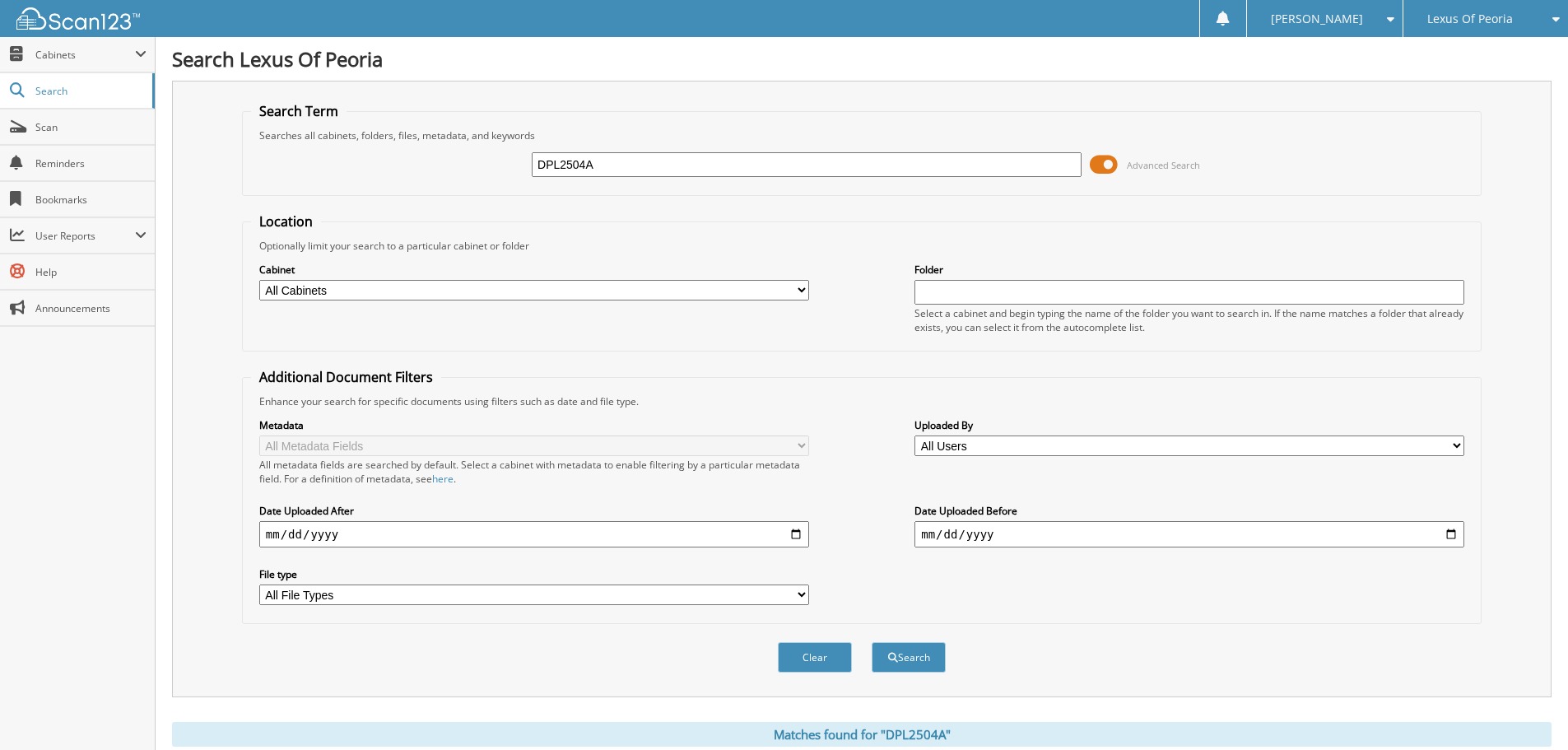
drag, startPoint x: 657, startPoint y: 167, endPoint x: 464, endPoint y: 144, distance: 194.4
click at [464, 144] on div "DPL2504A Advanced Search" at bounding box center [862, 165] width 1222 height 44
type input "RTPL2055"
click at [871, 642] on button "Search" at bounding box center [908, 657] width 75 height 30
drag, startPoint x: 626, startPoint y: 167, endPoint x: 459, endPoint y: 158, distance: 167.2
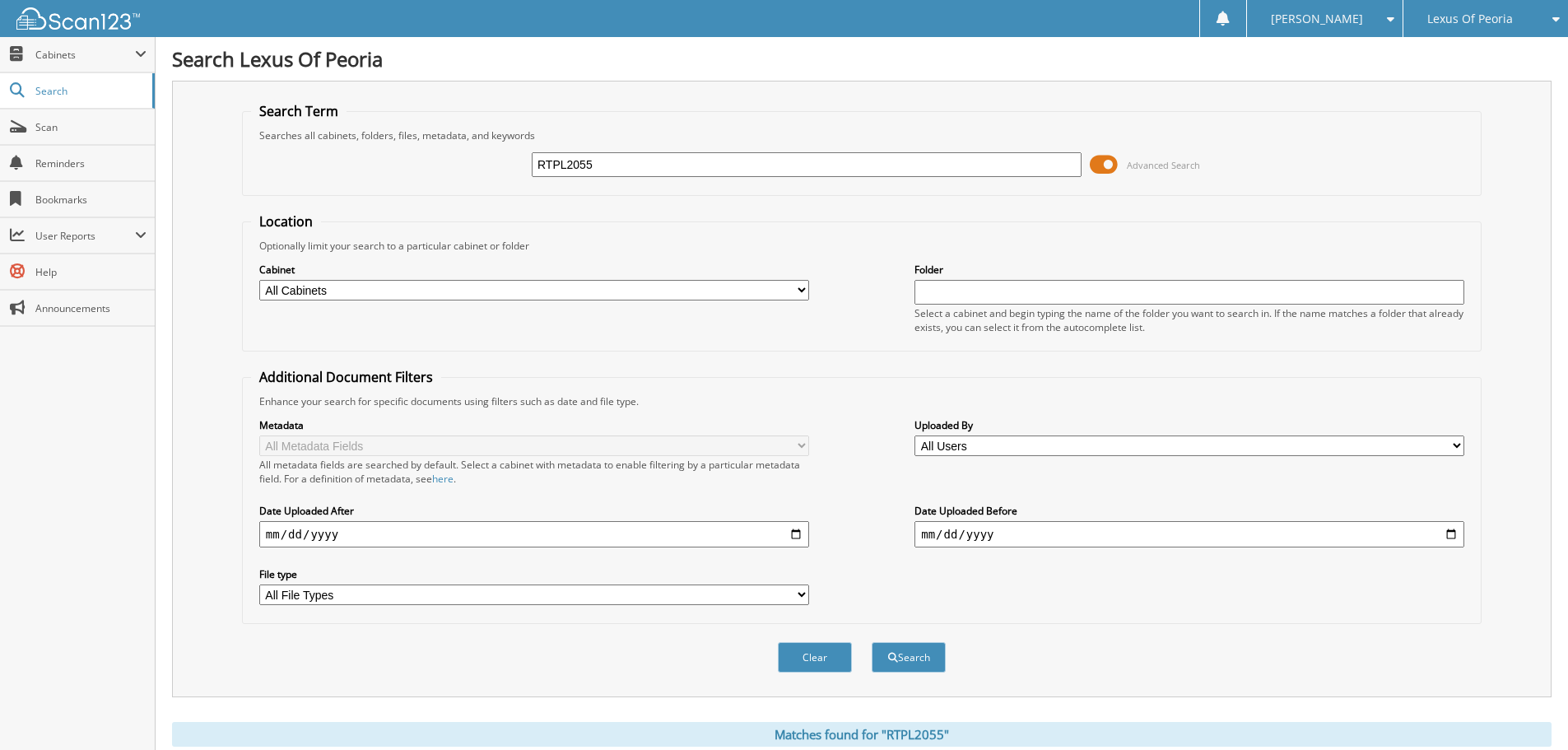
click at [459, 158] on div "RTPL2055 Advanced Search" at bounding box center [862, 165] width 1222 height 44
type input "PL2543A"
click at [871, 642] on button "Search" at bounding box center [908, 657] width 75 height 30
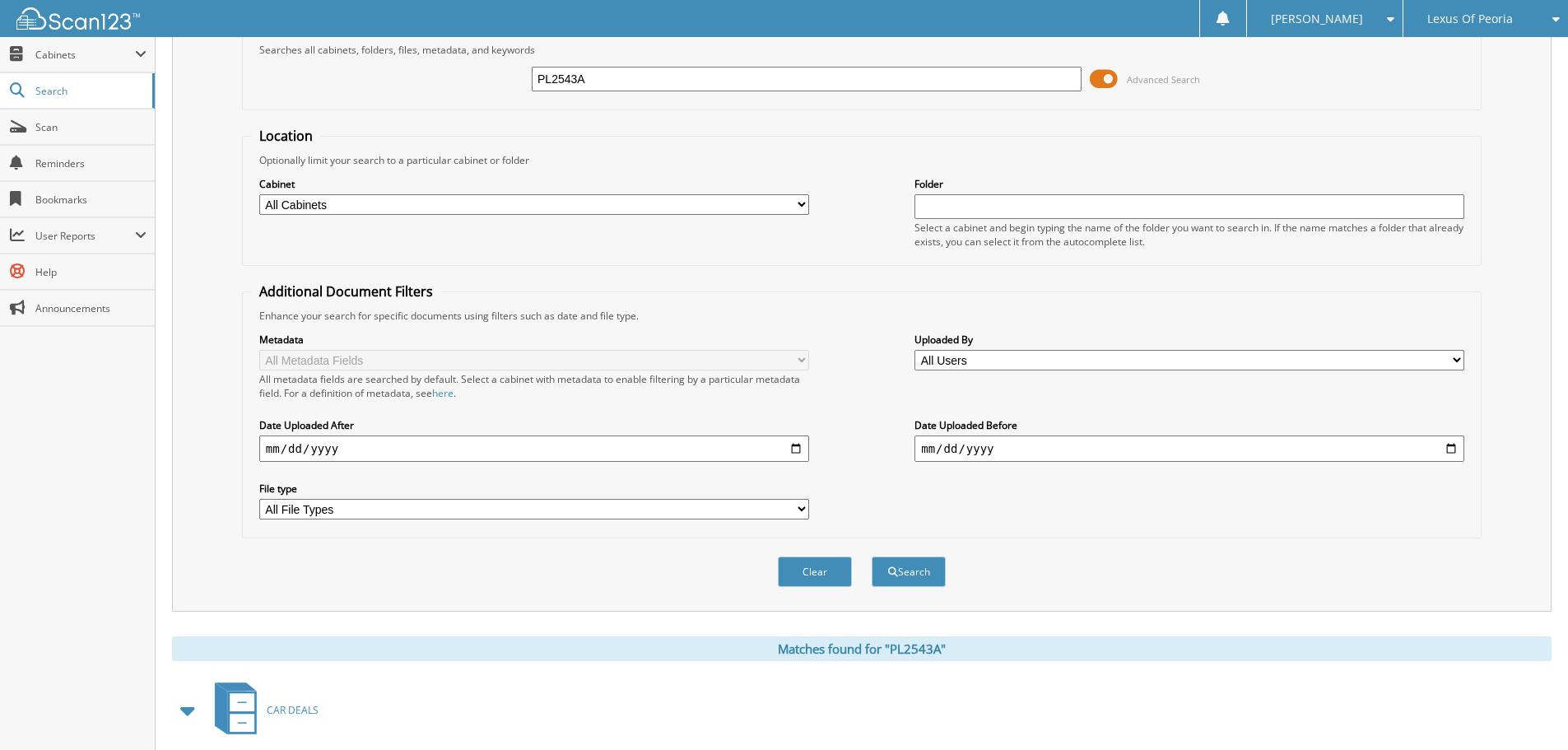
scroll to position [82, 0]
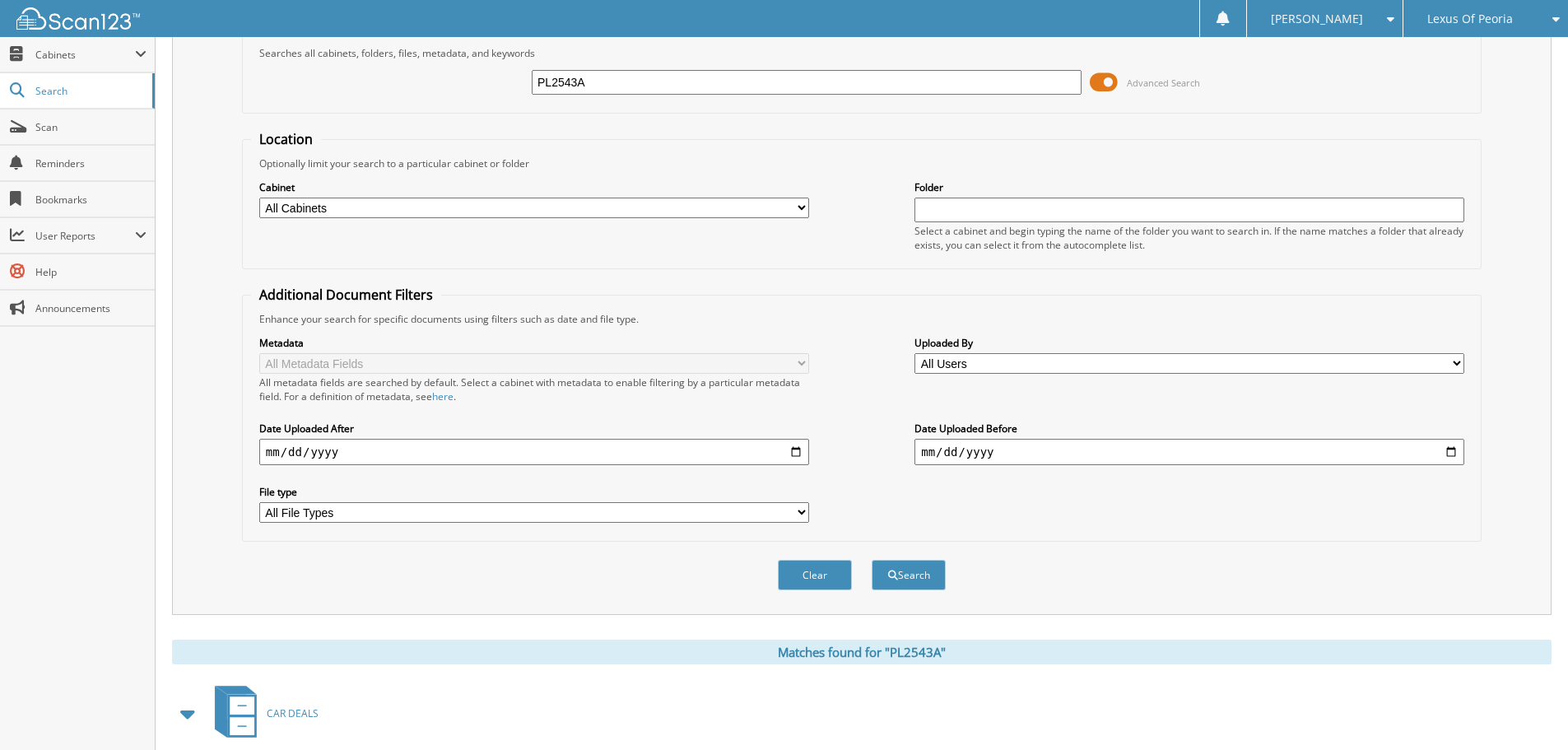
drag, startPoint x: 605, startPoint y: 92, endPoint x: 487, endPoint y: 83, distance: 118.3
click at [487, 83] on div "PL2543A Advanced Search" at bounding box center [862, 82] width 1222 height 44
type input "PL2463A"
click at [871, 560] on button "Search" at bounding box center [908, 574] width 75 height 30
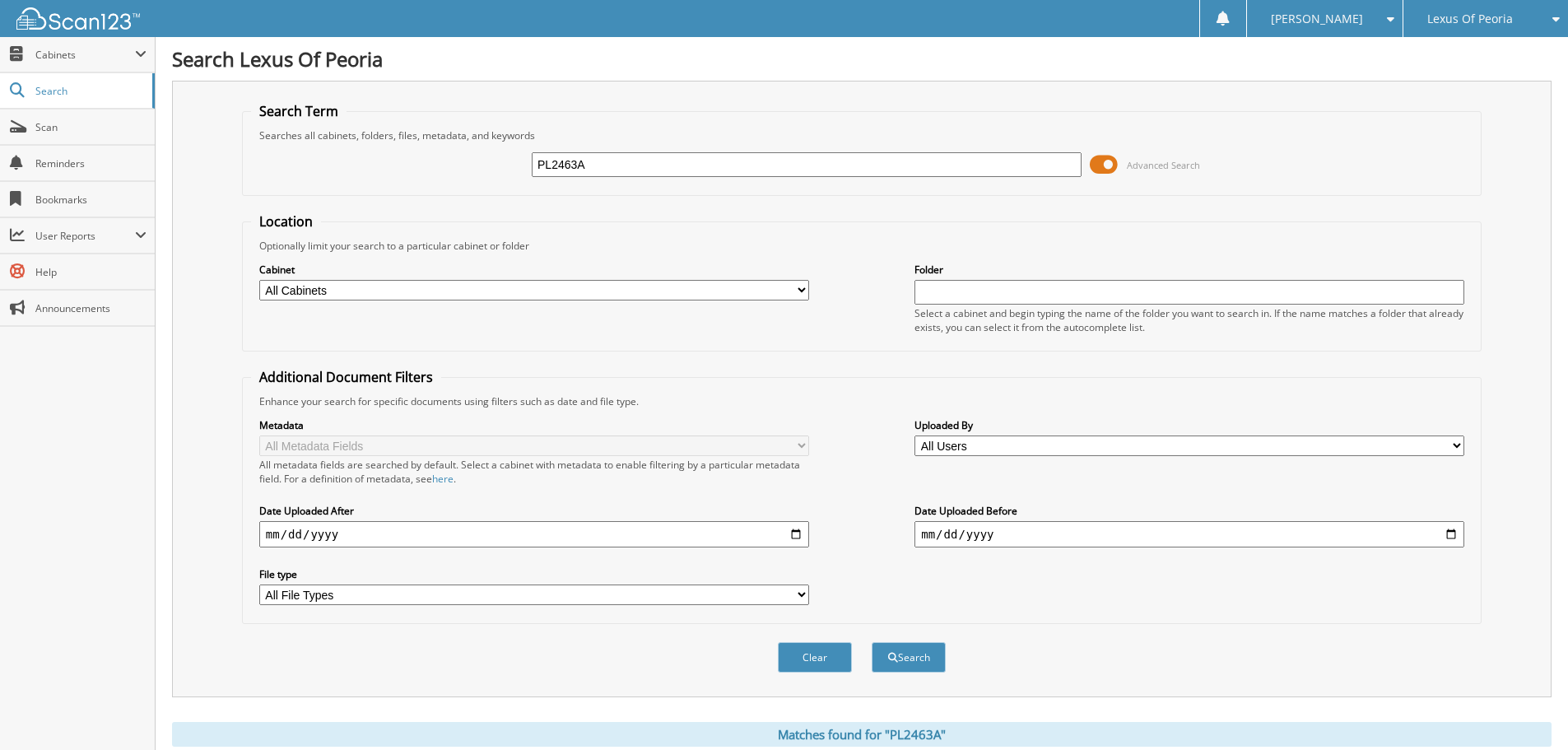
drag, startPoint x: 605, startPoint y: 168, endPoint x: 455, endPoint y: 176, distance: 150.2
click at [455, 176] on div "PL2463A Advanced Search" at bounding box center [862, 165] width 1222 height 44
type input "PL2435B"
click at [871, 642] on button "Search" at bounding box center [908, 657] width 75 height 30
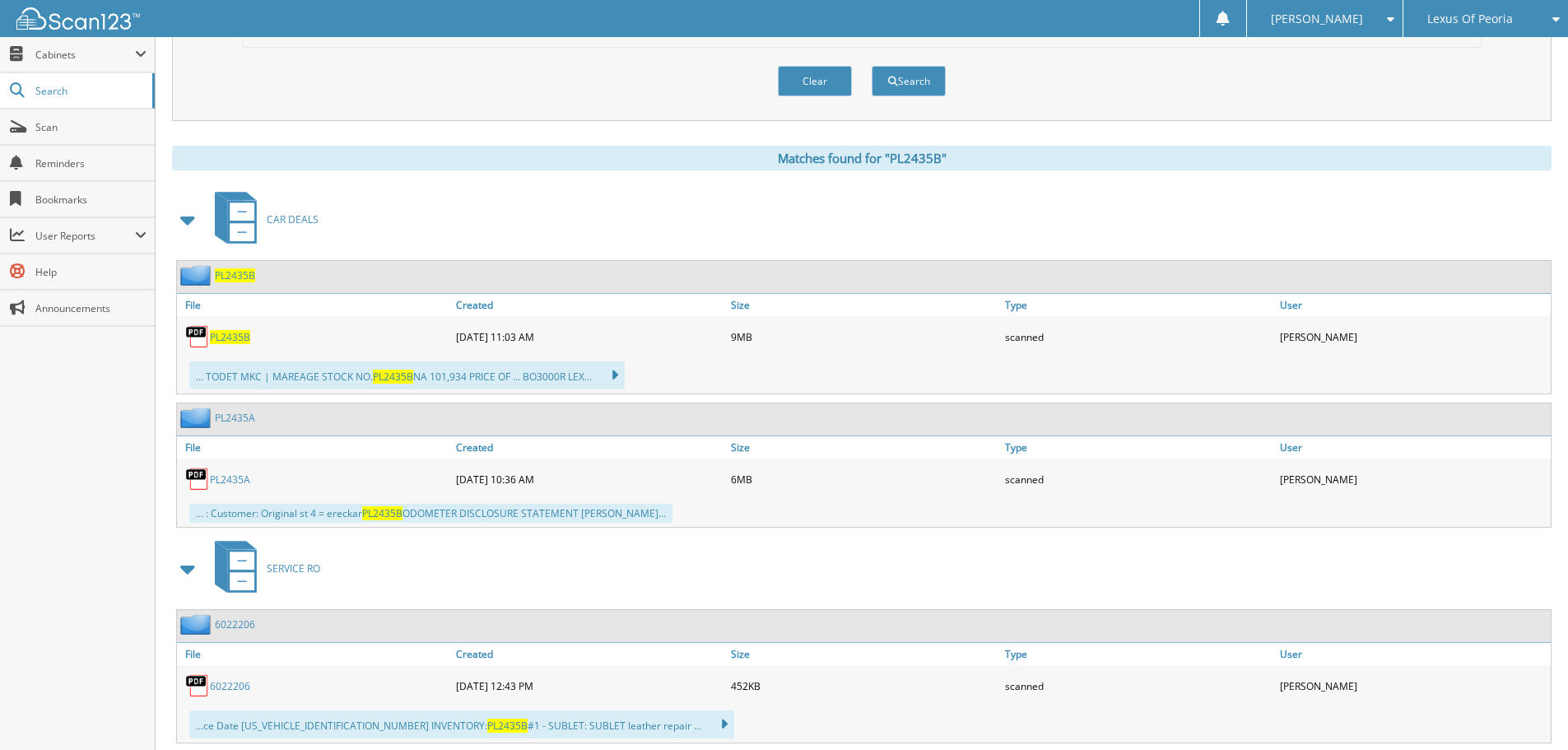
scroll to position [494, 0]
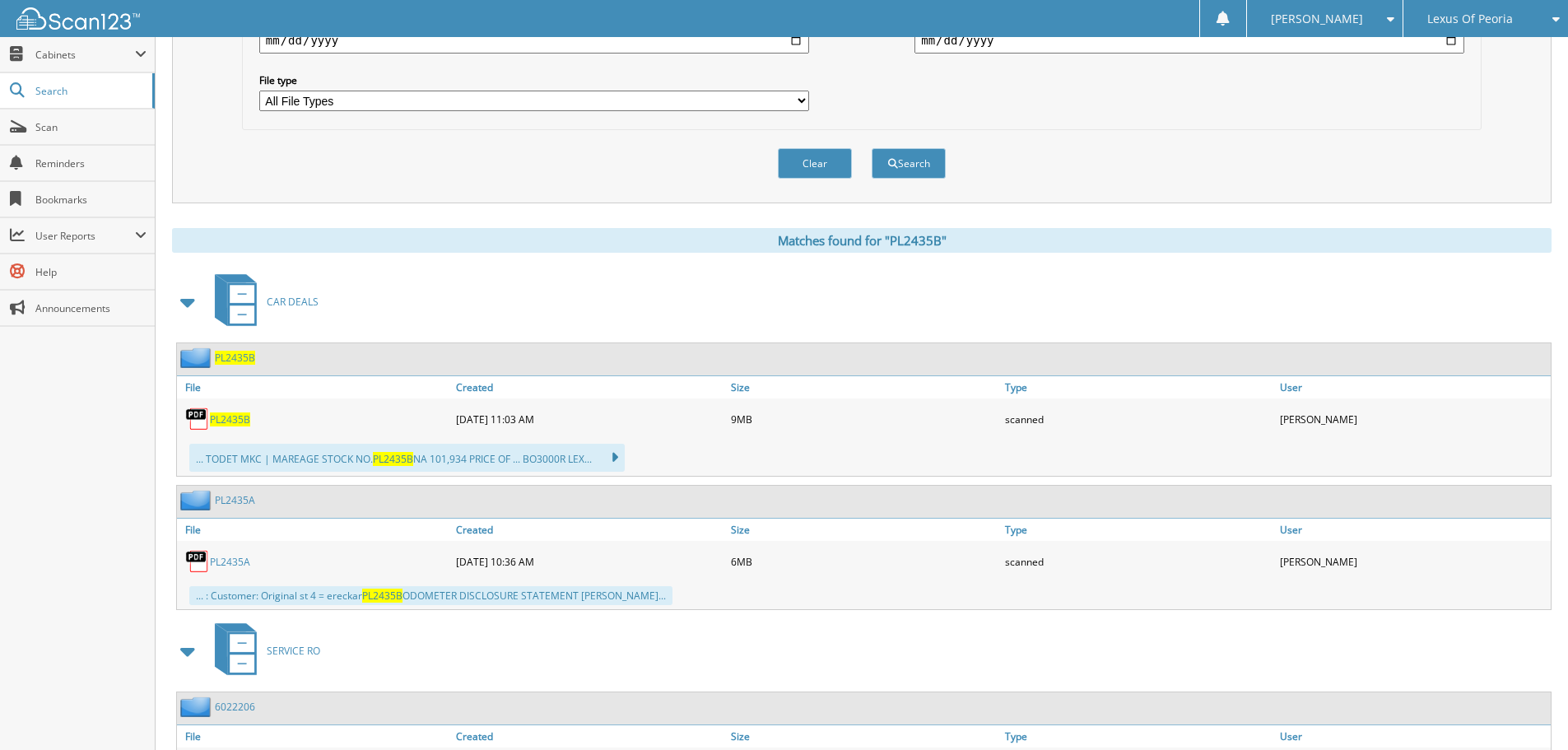
click at [1457, 14] on span "Lexus Of Peoria" at bounding box center [1470, 18] width 86 height 10
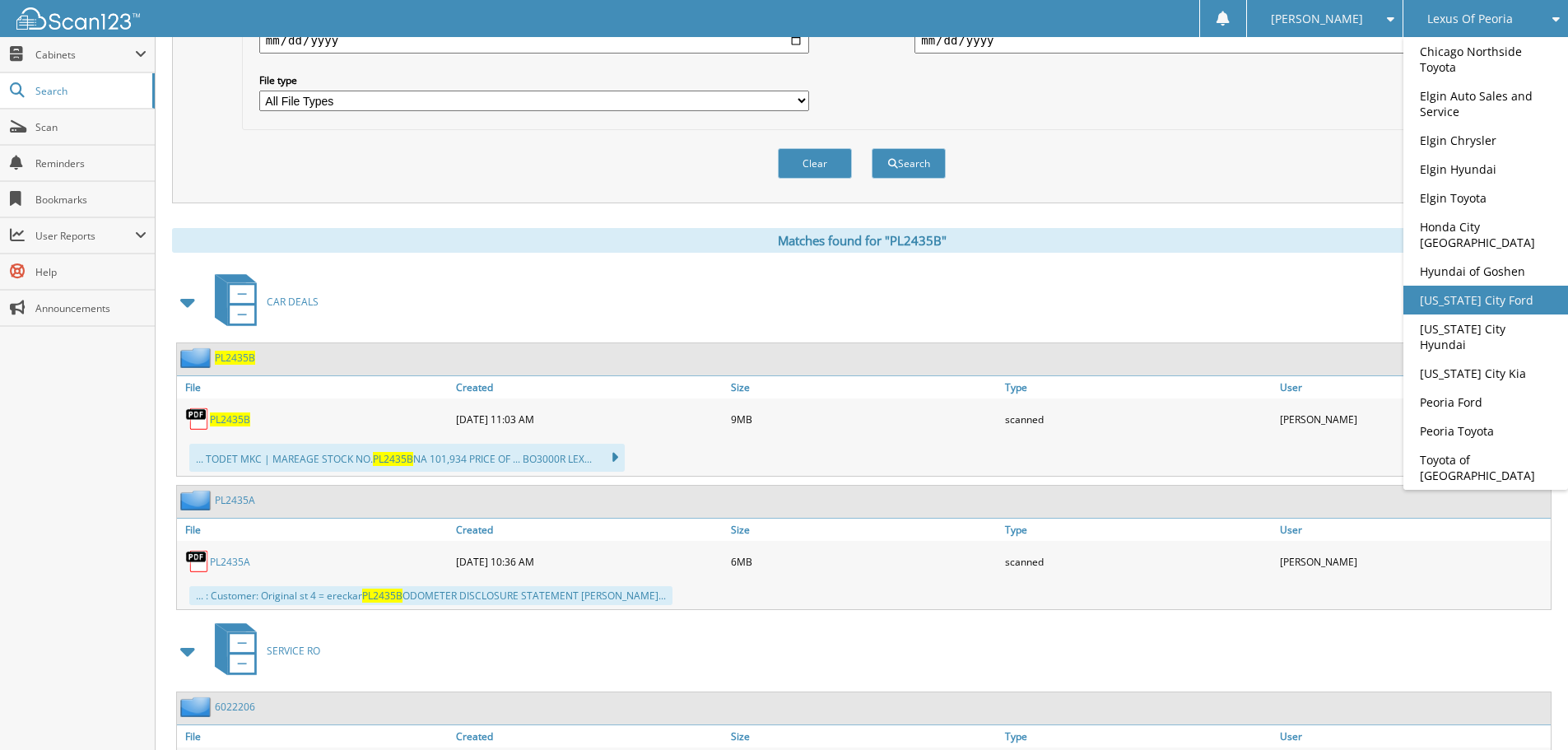
drag, startPoint x: 1456, startPoint y: 277, endPoint x: 1448, endPoint y: 298, distance: 22.5
click at [1456, 285] on link "[US_STATE] City Ford" at bounding box center [1485, 299] width 165 height 29
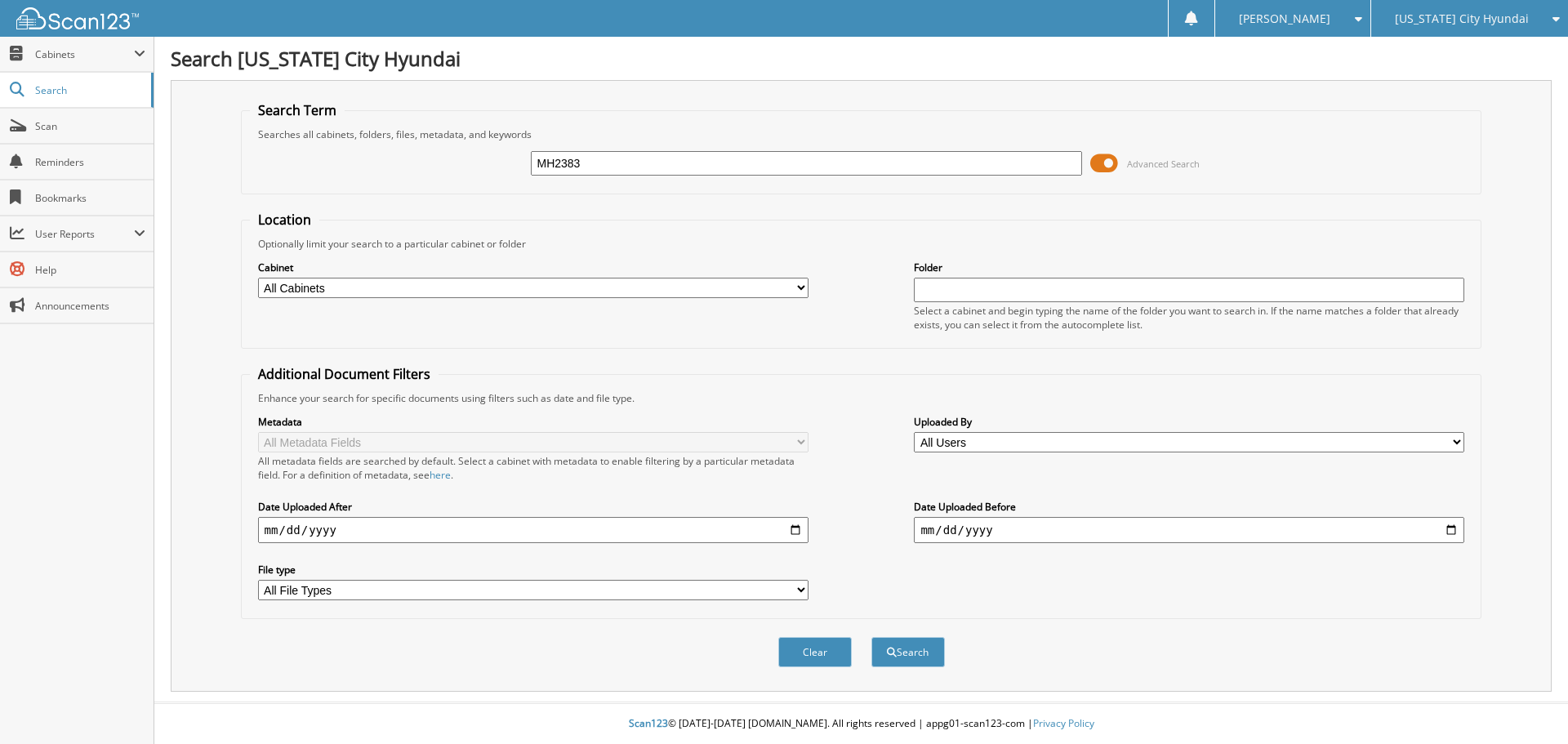
type input "MH2383"
click at [872, 637] on button "Search" at bounding box center [908, 652] width 74 height 30
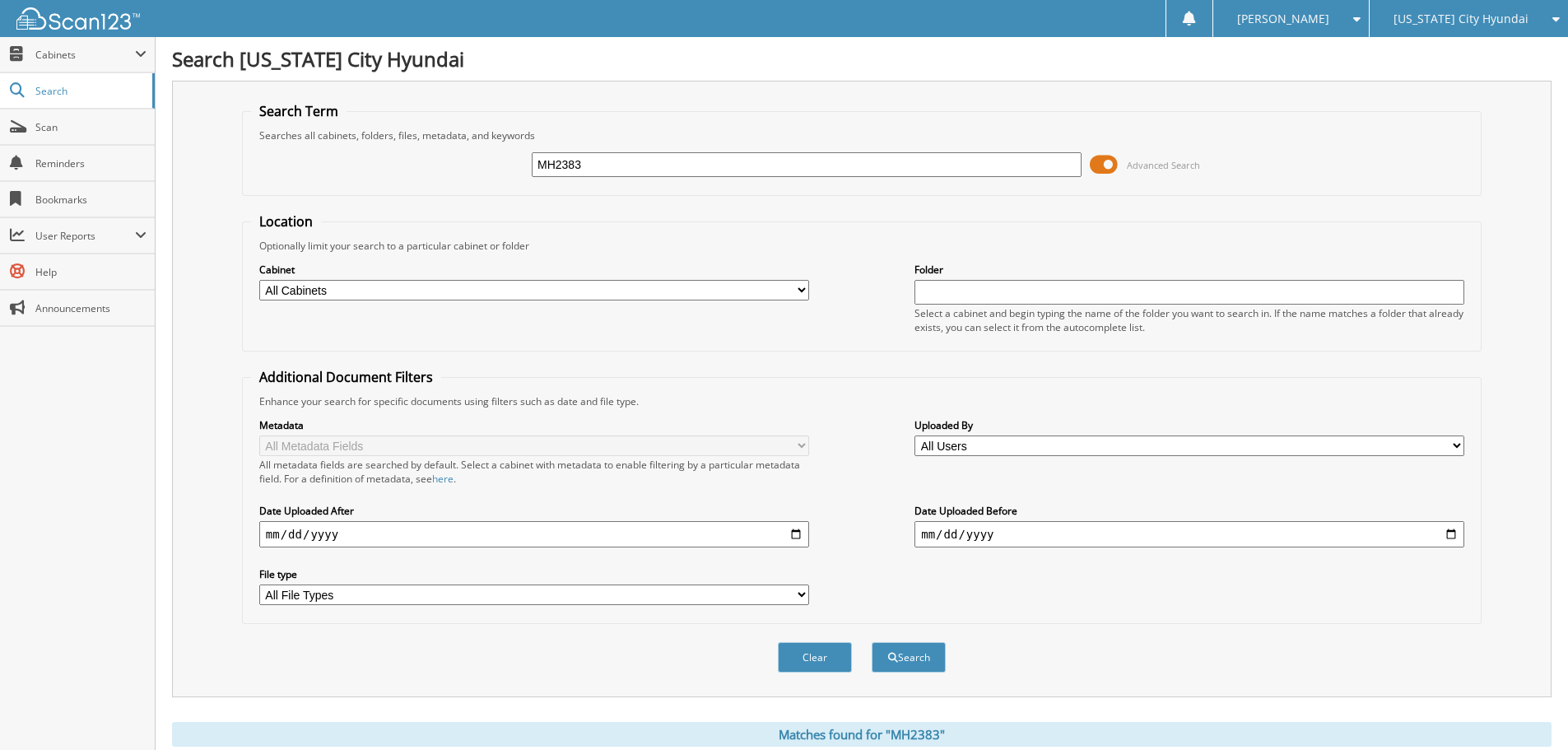
drag, startPoint x: 530, startPoint y: 168, endPoint x: 490, endPoint y: 167, distance: 40.0
click at [490, 168] on div "MH2383 Advanced Search" at bounding box center [862, 165] width 1222 height 44
type input "MH2399"
click at [871, 642] on button "Search" at bounding box center [908, 657] width 75 height 30
drag, startPoint x: 608, startPoint y: 167, endPoint x: 501, endPoint y: 172, distance: 107.1
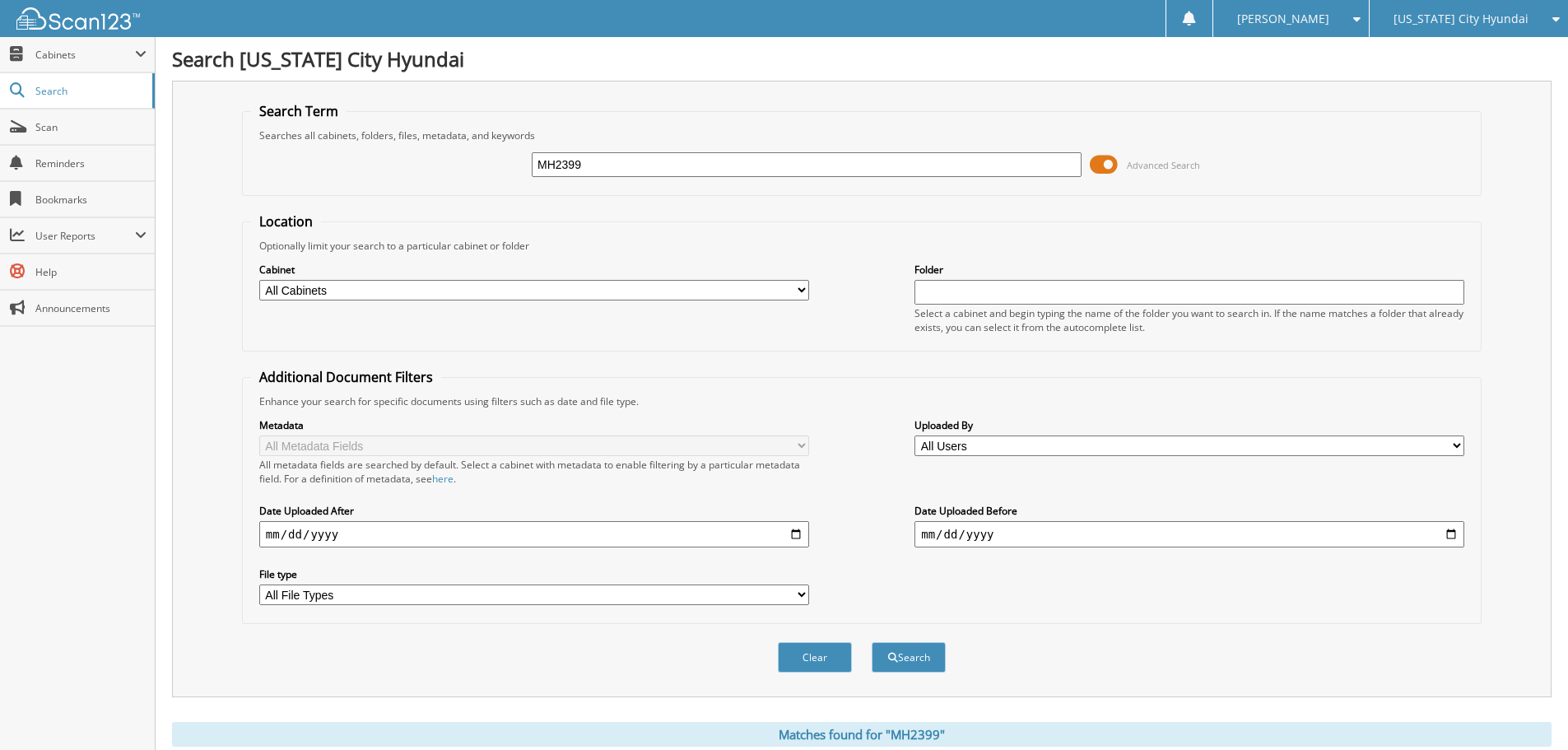
click at [501, 172] on div "MH2399 Advanced Search" at bounding box center [862, 165] width 1222 height 44
type input "MH2349"
click at [871, 642] on button "Search" at bounding box center [908, 657] width 75 height 30
drag, startPoint x: 605, startPoint y: 167, endPoint x: 480, endPoint y: 168, distance: 125.0
click at [484, 176] on div "MH2349 Advanced Search" at bounding box center [862, 165] width 1222 height 44
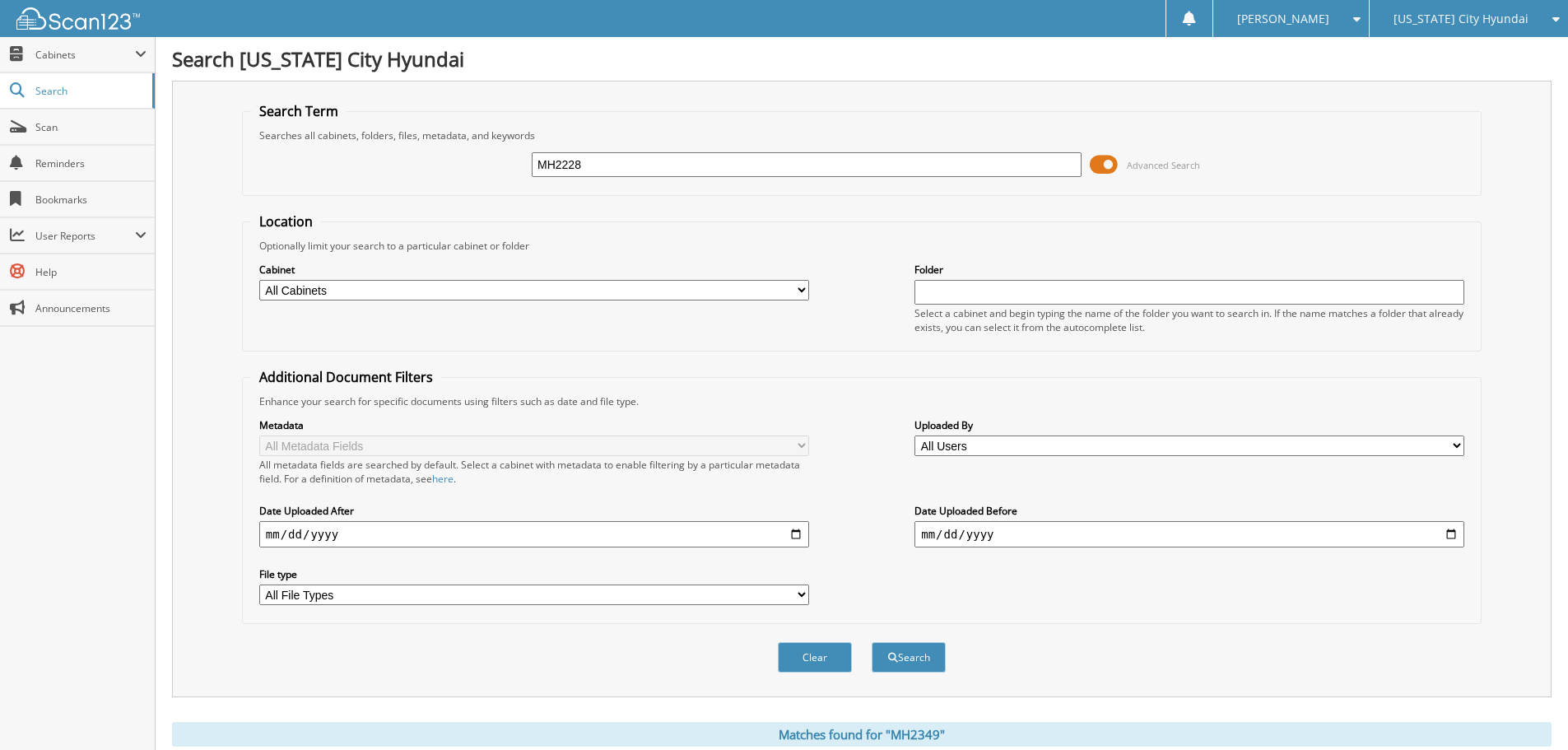
type input "MH2228"
click at [871, 642] on button "Search" at bounding box center [908, 657] width 75 height 30
drag, startPoint x: 518, startPoint y: 176, endPoint x: 500, endPoint y: 176, distance: 18.0
click at [500, 176] on div "MH2228 Advanced Search" at bounding box center [862, 165] width 1222 height 44
type input "P40680"
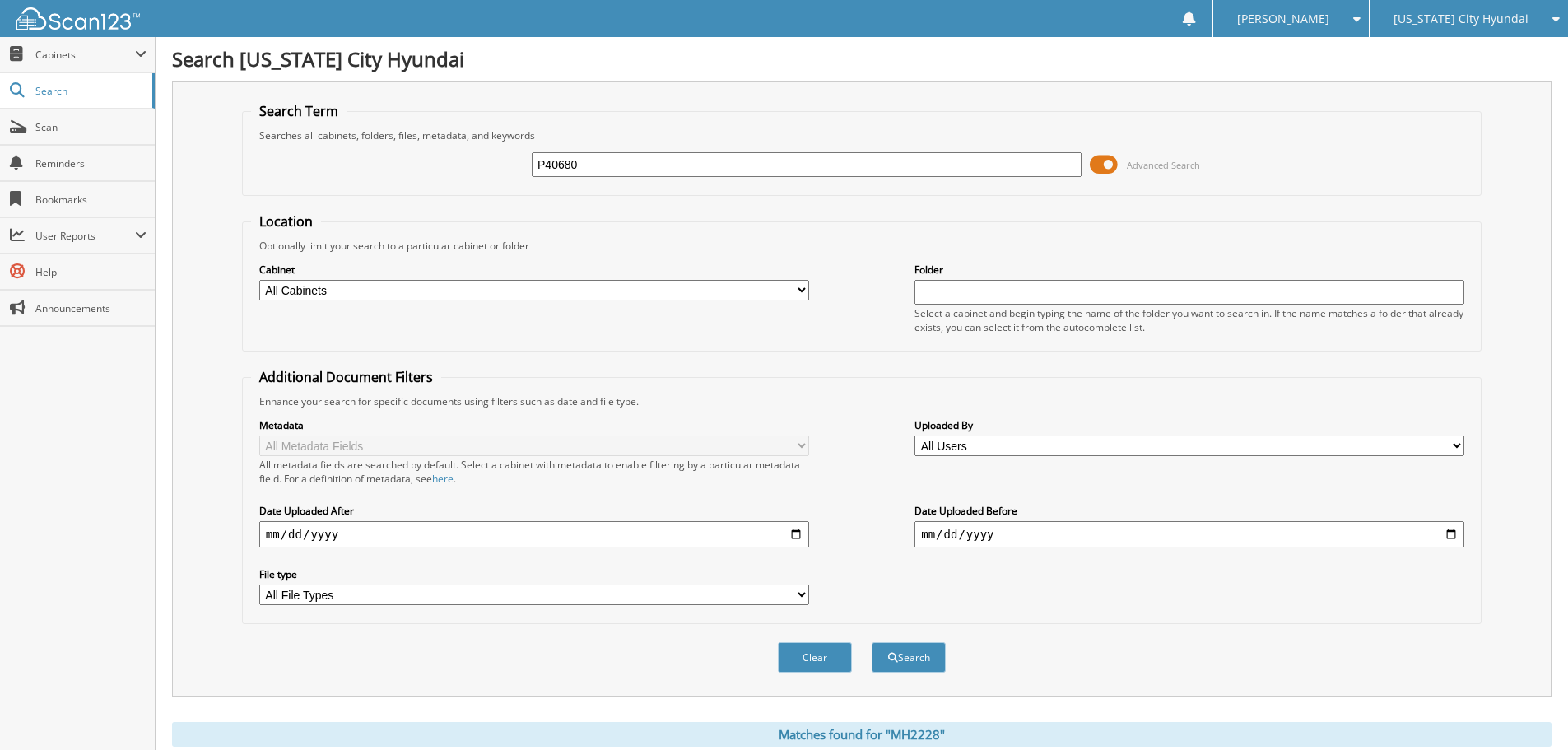
click at [871, 642] on button "Search" at bounding box center [908, 657] width 75 height 30
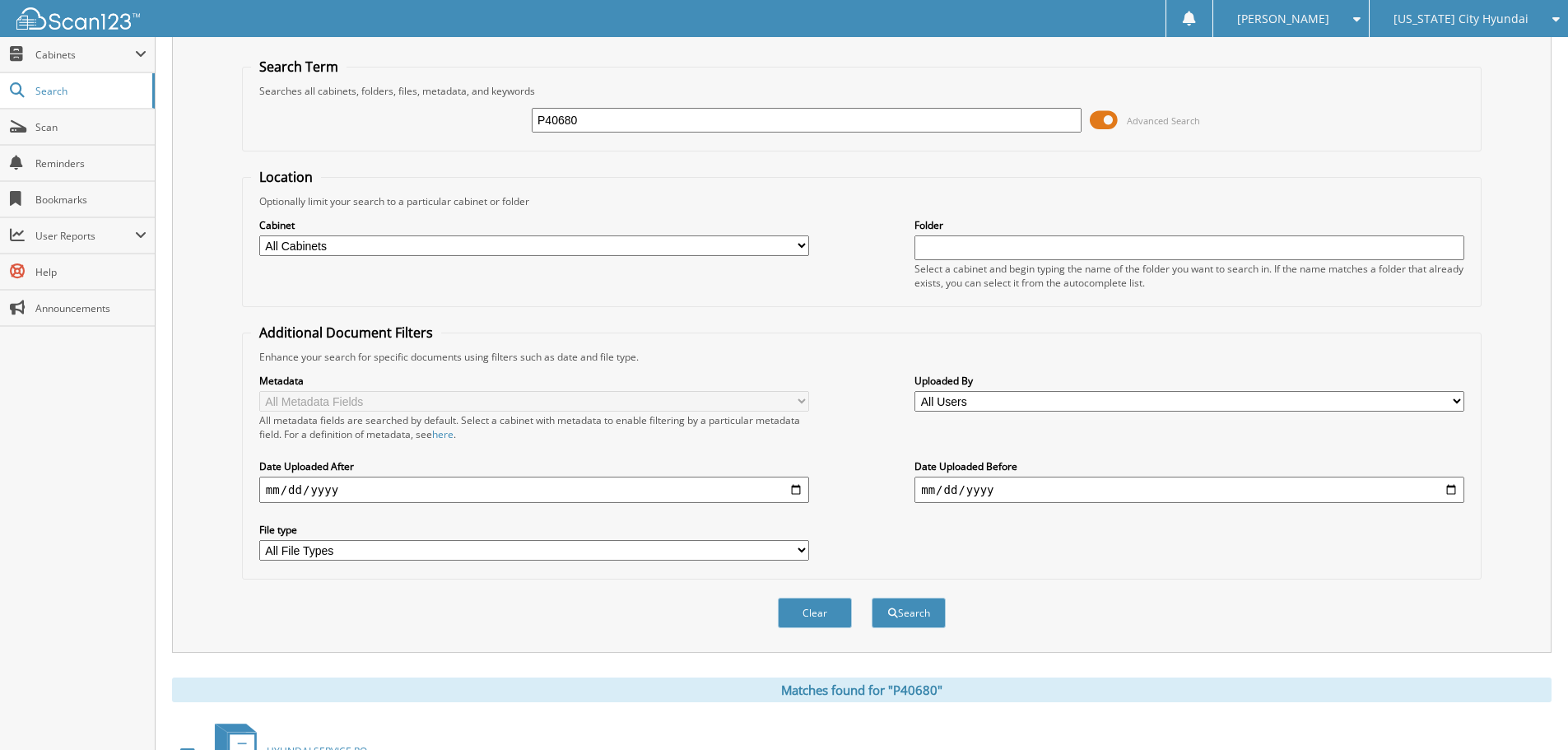
scroll to position [36, 0]
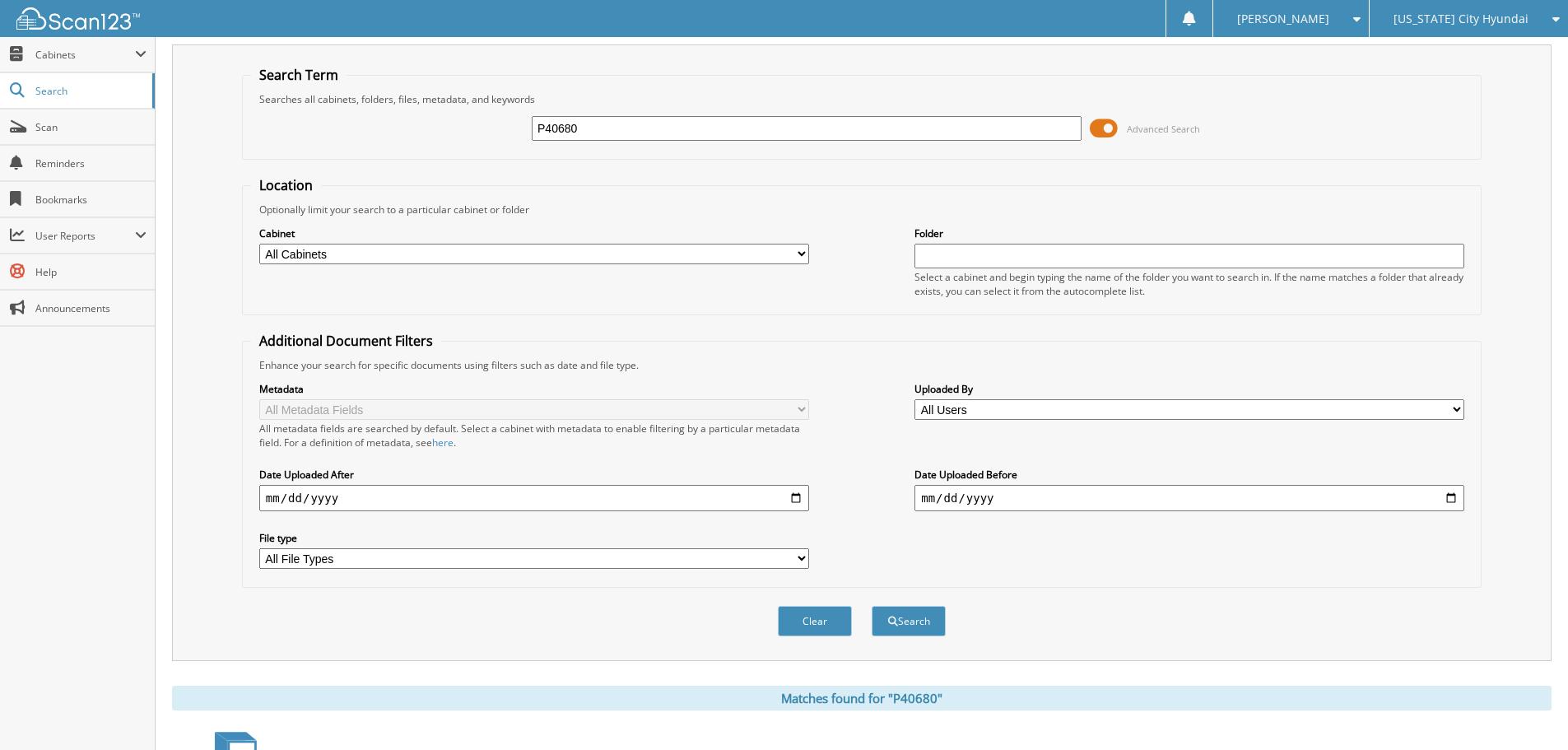
drag, startPoint x: 533, startPoint y: 126, endPoint x: 489, endPoint y: 117, distance: 44.9
click at [489, 117] on div "P40680 Advanced Search" at bounding box center [862, 128] width 1222 height 44
type input "P40683"
click at [871, 606] on button "Search" at bounding box center [908, 620] width 75 height 30
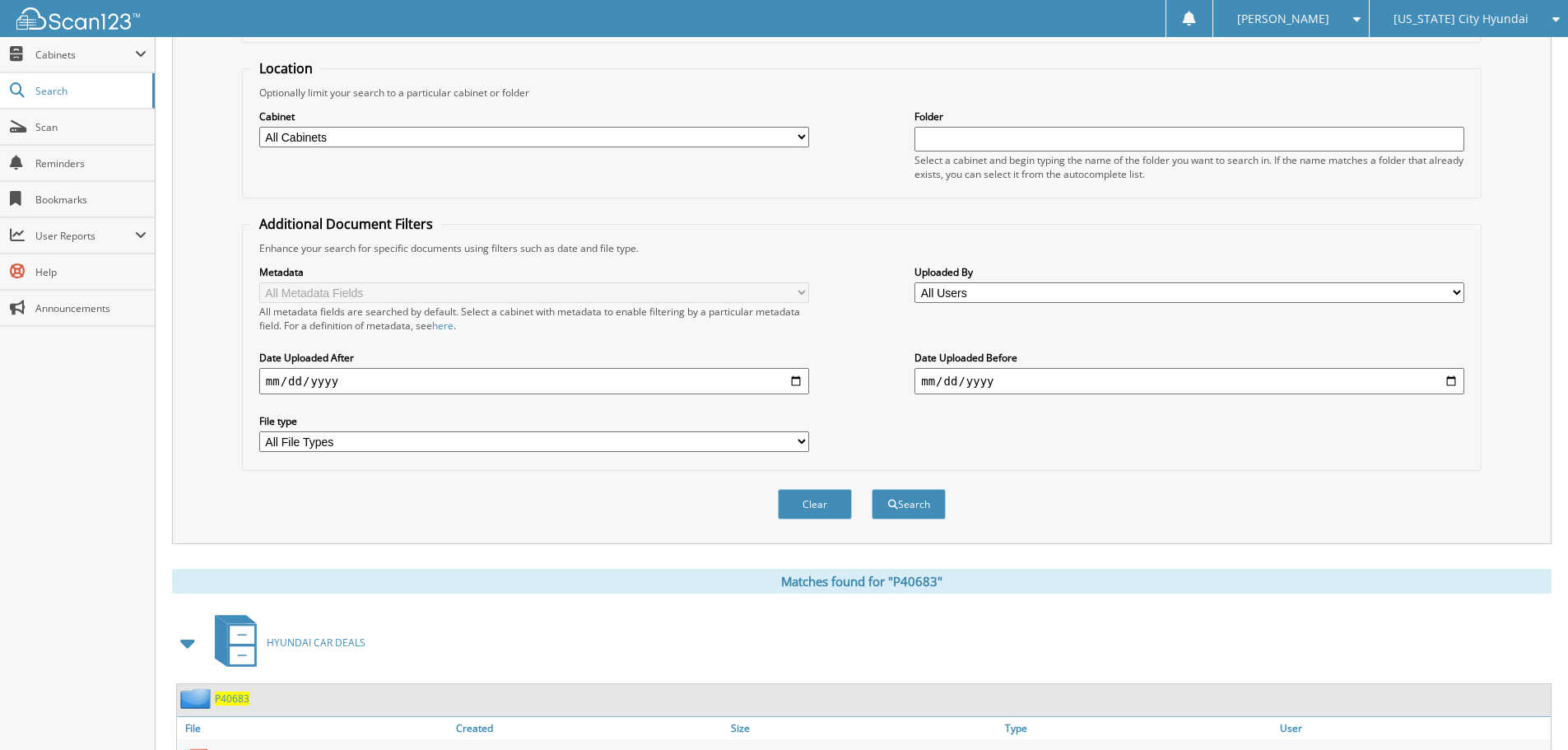
scroll to position [82, 0]
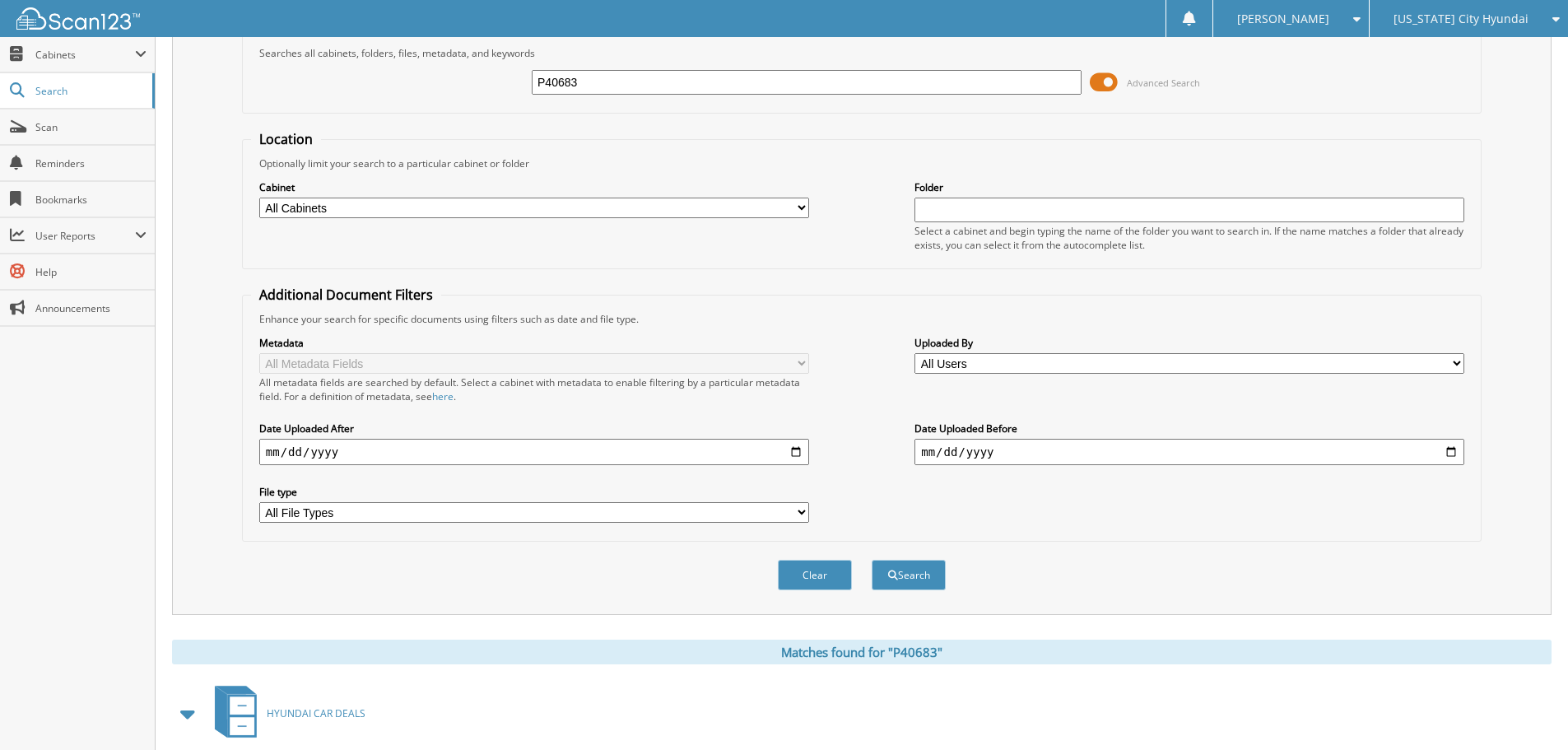
drag, startPoint x: 610, startPoint y: 85, endPoint x: 491, endPoint y: 69, distance: 120.1
click at [491, 69] on div "P40683 Advanced Search" at bounding box center [862, 82] width 1222 height 44
type input "DMH2224A"
click at [871, 560] on button "Search" at bounding box center [908, 574] width 75 height 30
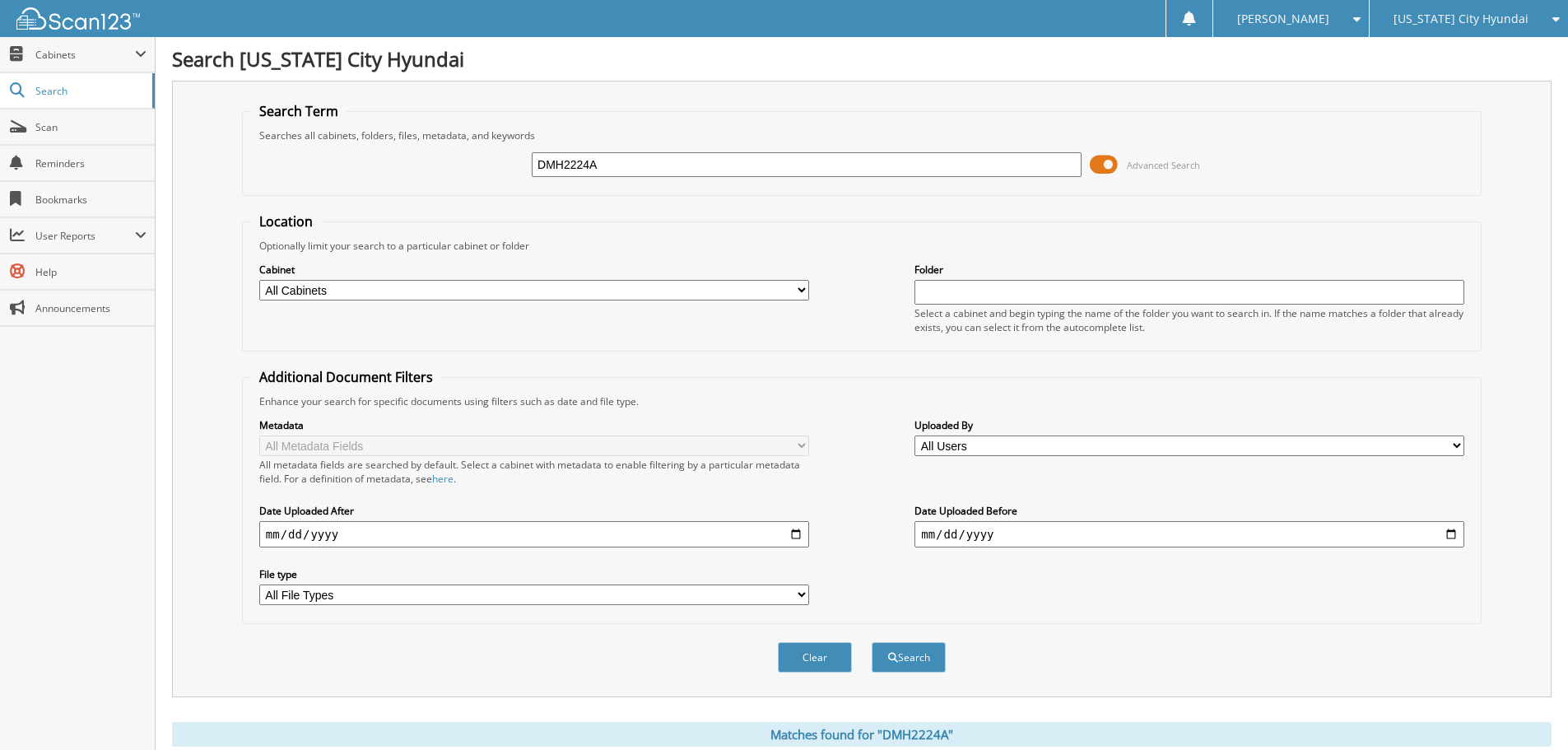
drag, startPoint x: 605, startPoint y: 173, endPoint x: 492, endPoint y: 167, distance: 113.2
click at [492, 167] on div "DMH2224A Advanced Search" at bounding box center [862, 165] width 1222 height 44
type input "MH2308A"
click at [871, 642] on button "Search" at bounding box center [908, 657] width 75 height 30
drag, startPoint x: 611, startPoint y: 162, endPoint x: 423, endPoint y: 144, distance: 188.9
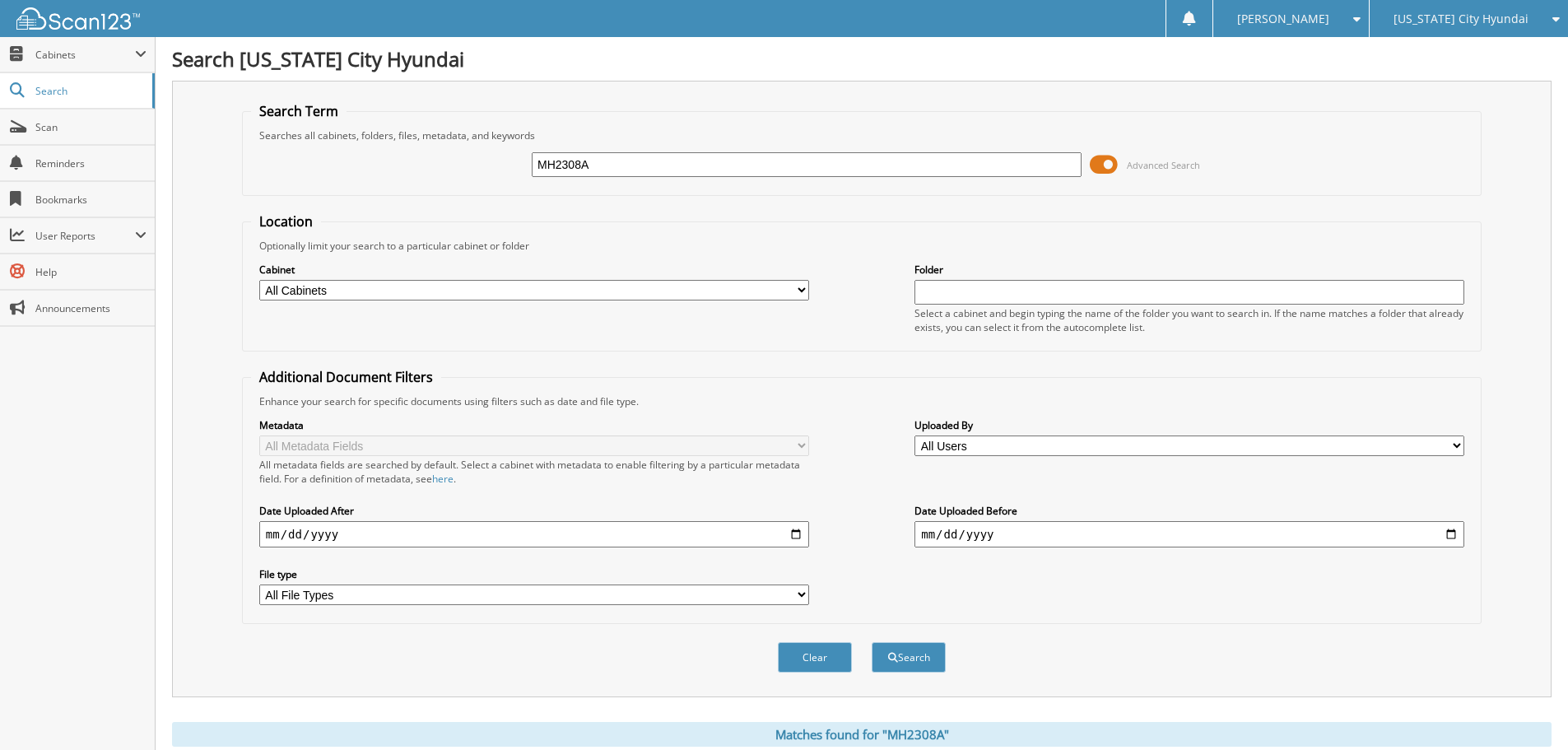
click at [423, 144] on div "MH2308A Advanced Search" at bounding box center [862, 165] width 1222 height 44
type input "P40689A"
click at [871, 642] on button "Search" at bounding box center [908, 657] width 75 height 30
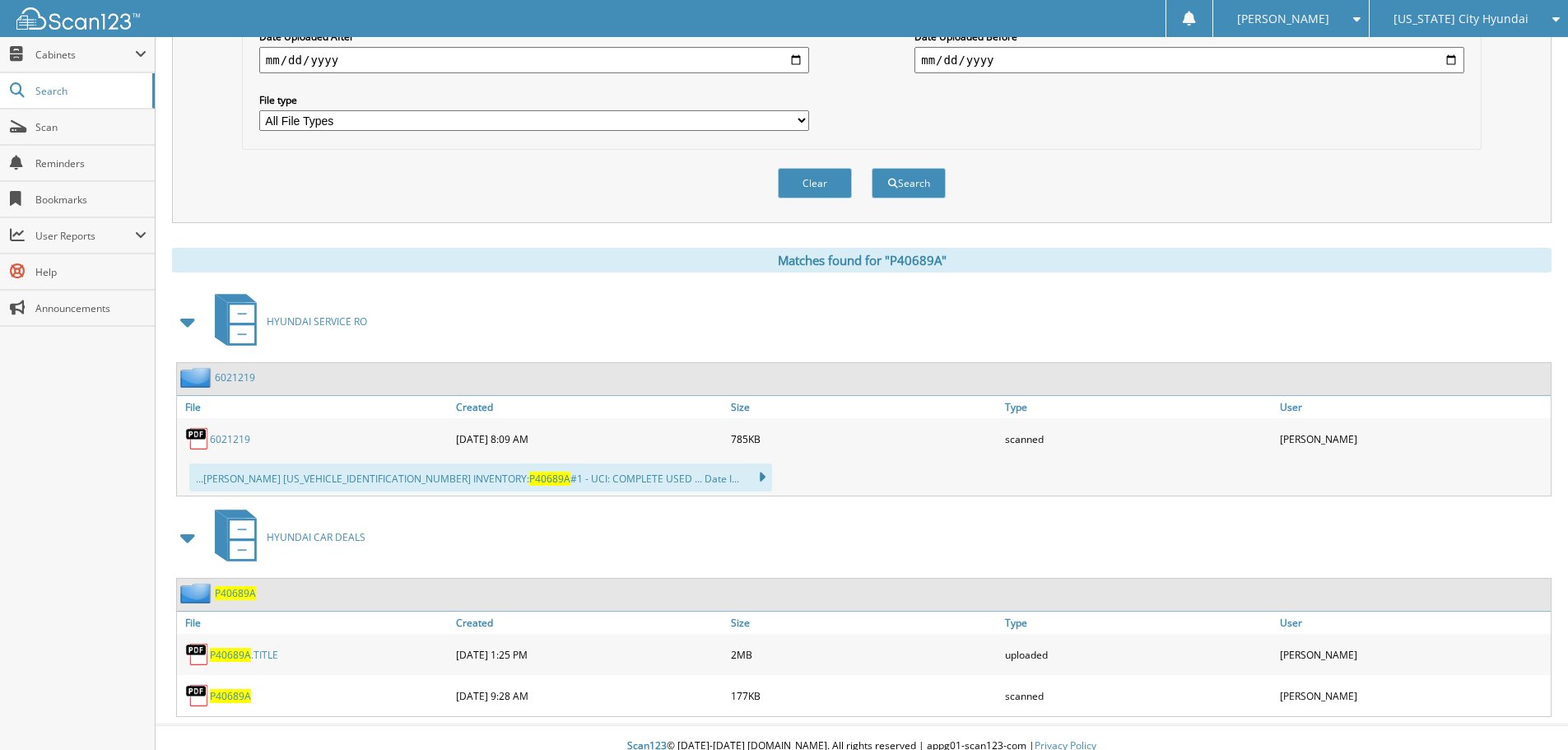
scroll to position [491, 0]
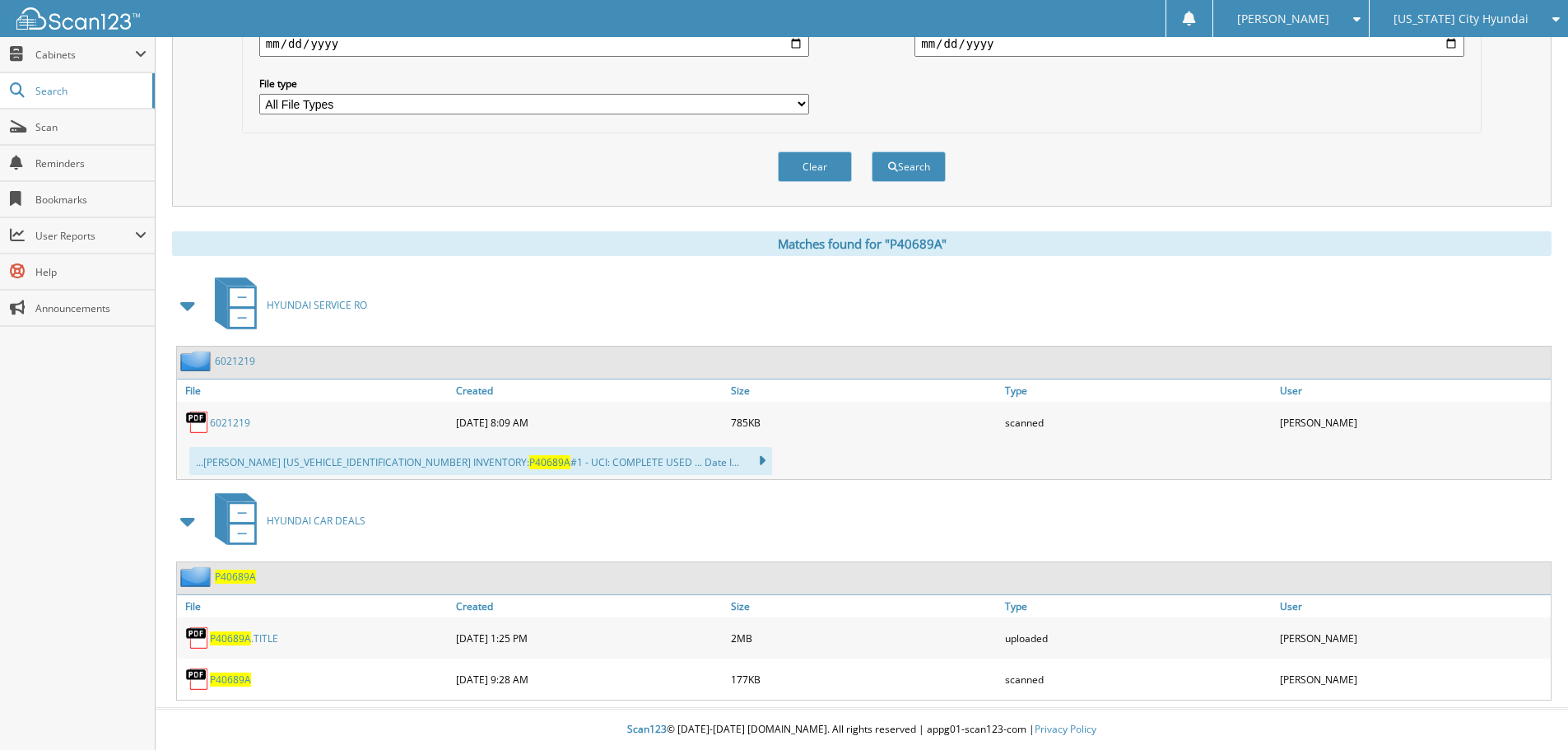
click at [229, 681] on span "P40689A" at bounding box center [230, 679] width 41 height 14
click at [230, 640] on span "P40689A" at bounding box center [230, 638] width 41 height 14
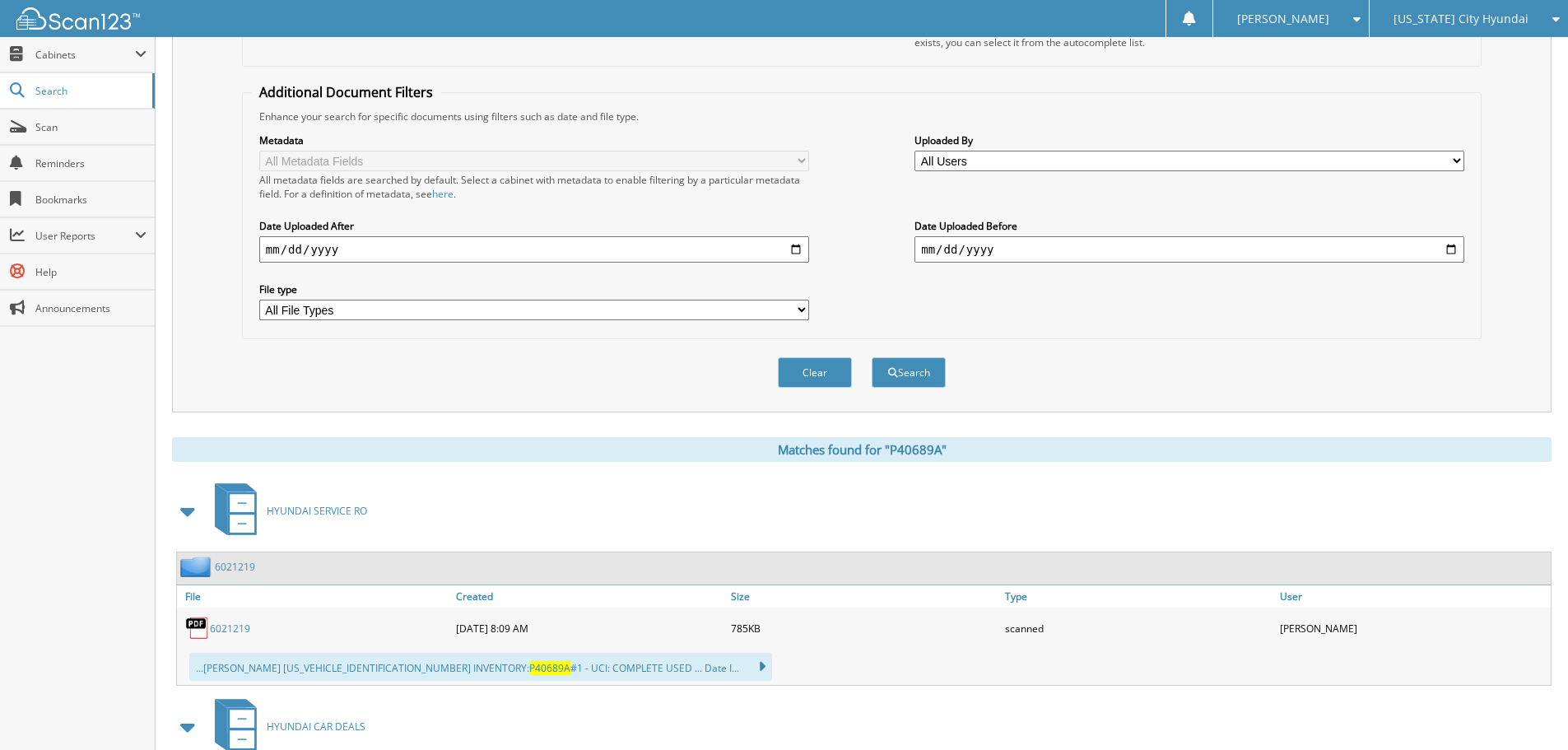
scroll to position [0, 0]
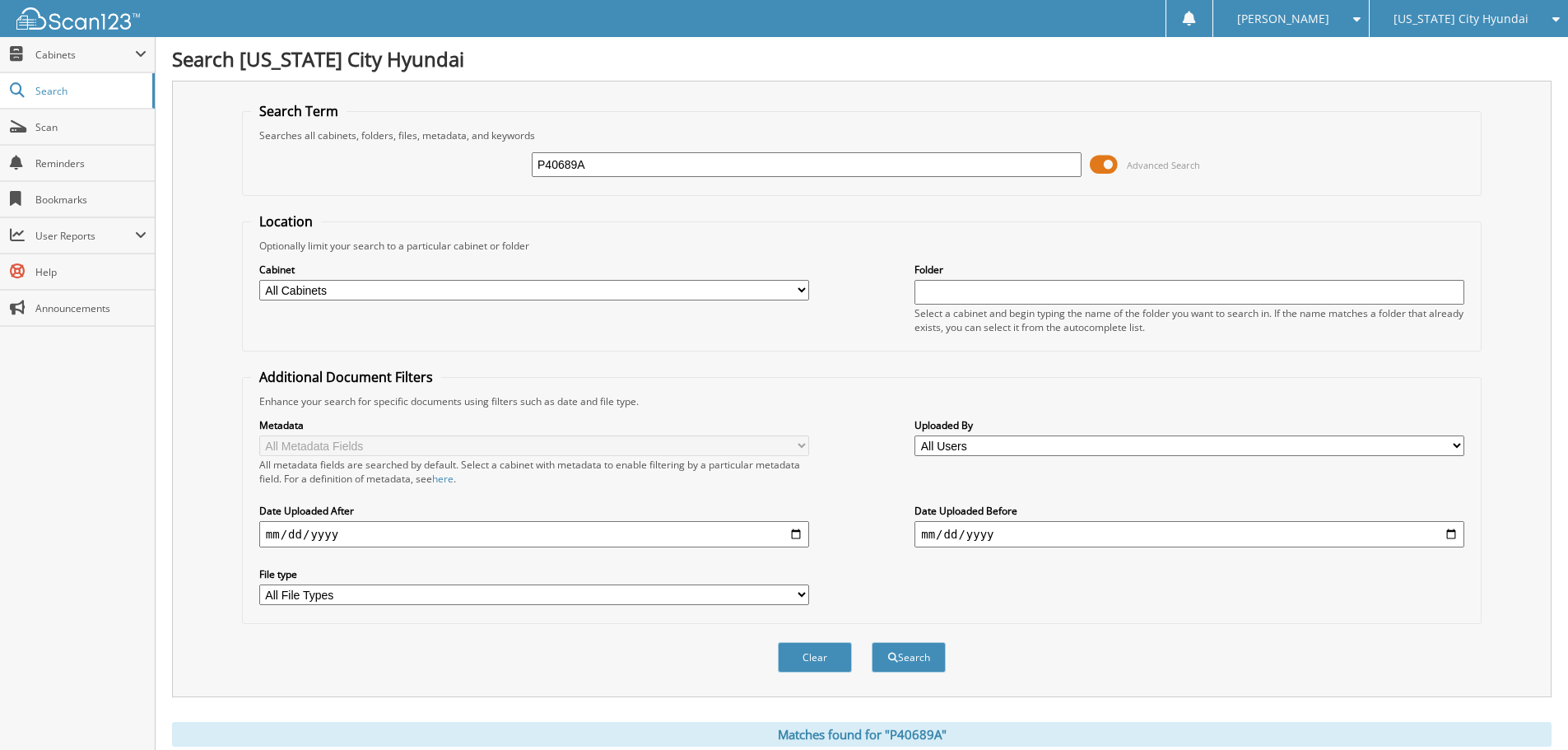
drag, startPoint x: 620, startPoint y: 160, endPoint x: 507, endPoint y: 158, distance: 113.0
click at [507, 159] on div "P40689A Advanced Search" at bounding box center [862, 165] width 1222 height 44
type input "MH2347A"
click at [871, 642] on button "Search" at bounding box center [908, 657] width 75 height 30
drag, startPoint x: 619, startPoint y: 163, endPoint x: 478, endPoint y: 158, distance: 141.1
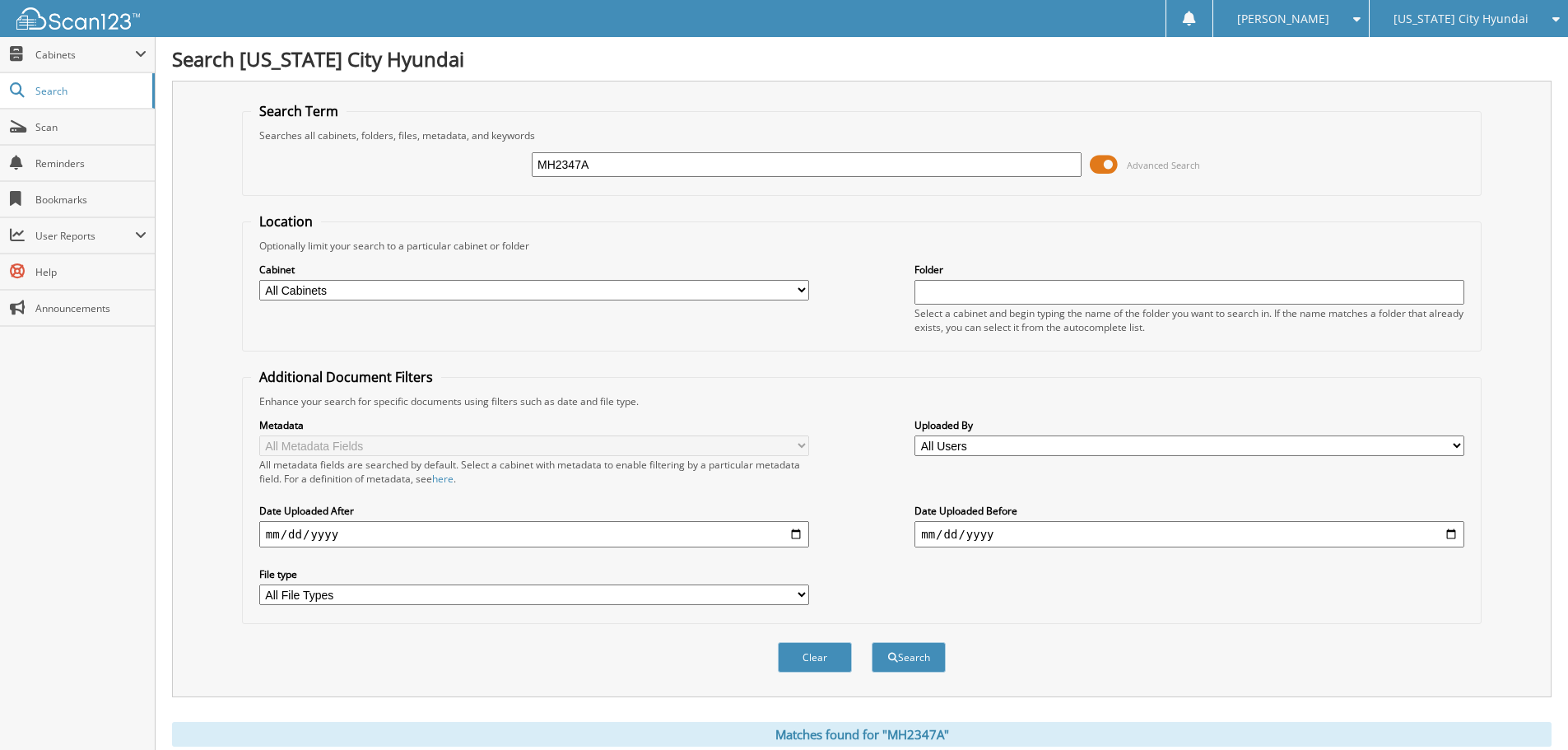
click at [478, 158] on div "MH2347A Advanced Search" at bounding box center [862, 165] width 1222 height 44
type input "MH2264A"
click at [871, 642] on button "Search" at bounding box center [908, 657] width 75 height 30
drag, startPoint x: 480, startPoint y: 161, endPoint x: 422, endPoint y: 144, distance: 60.4
click at [422, 144] on div "MH2264A Advanced Search" at bounding box center [862, 165] width 1222 height 44
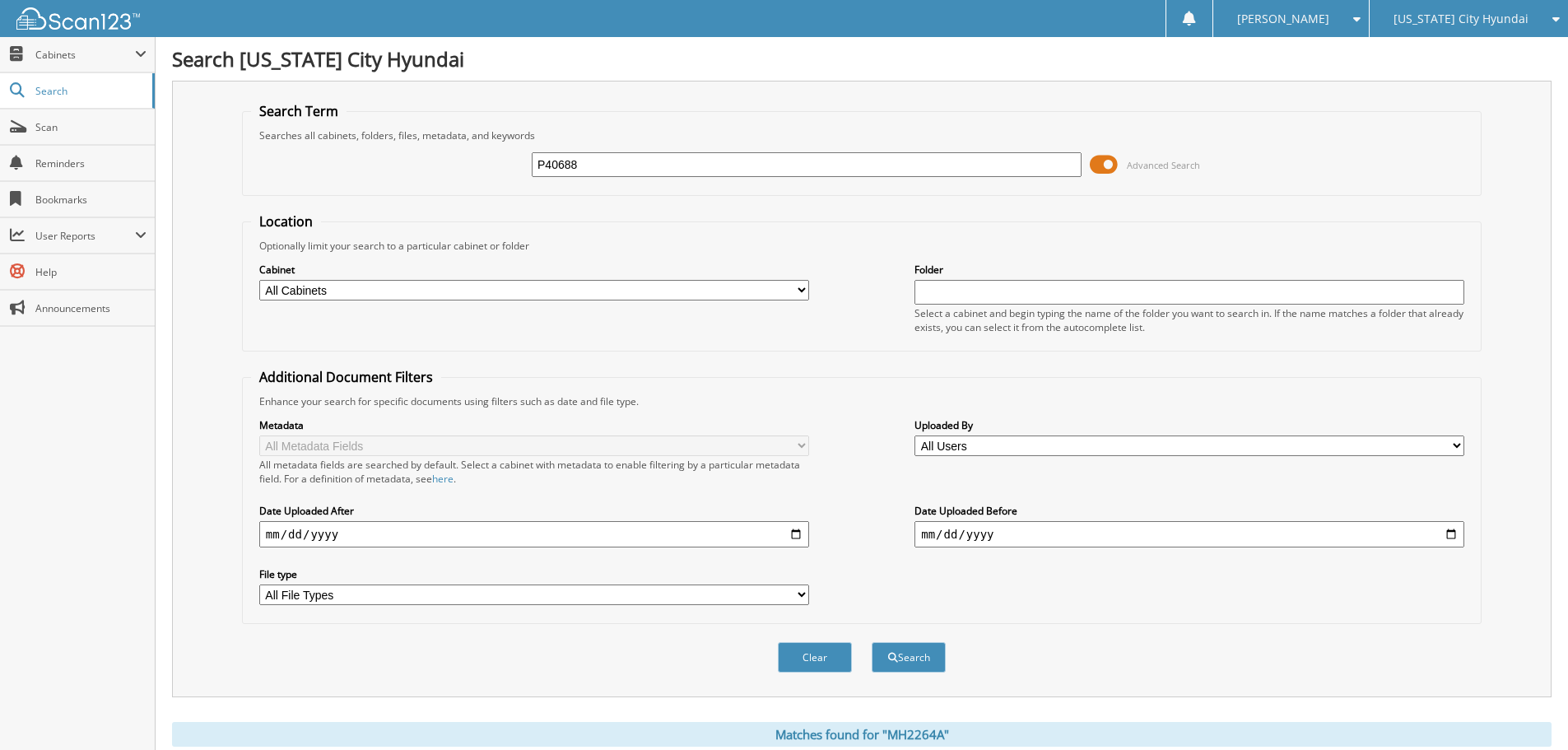
type input "P40688"
click at [871, 642] on button "Search" at bounding box center [908, 657] width 75 height 30
drag, startPoint x: 530, startPoint y: 163, endPoint x: 464, endPoint y: 161, distance: 66.0
click at [464, 161] on div "P40688 Advanced Search" at bounding box center [862, 165] width 1222 height 44
type input "DMH2290A"
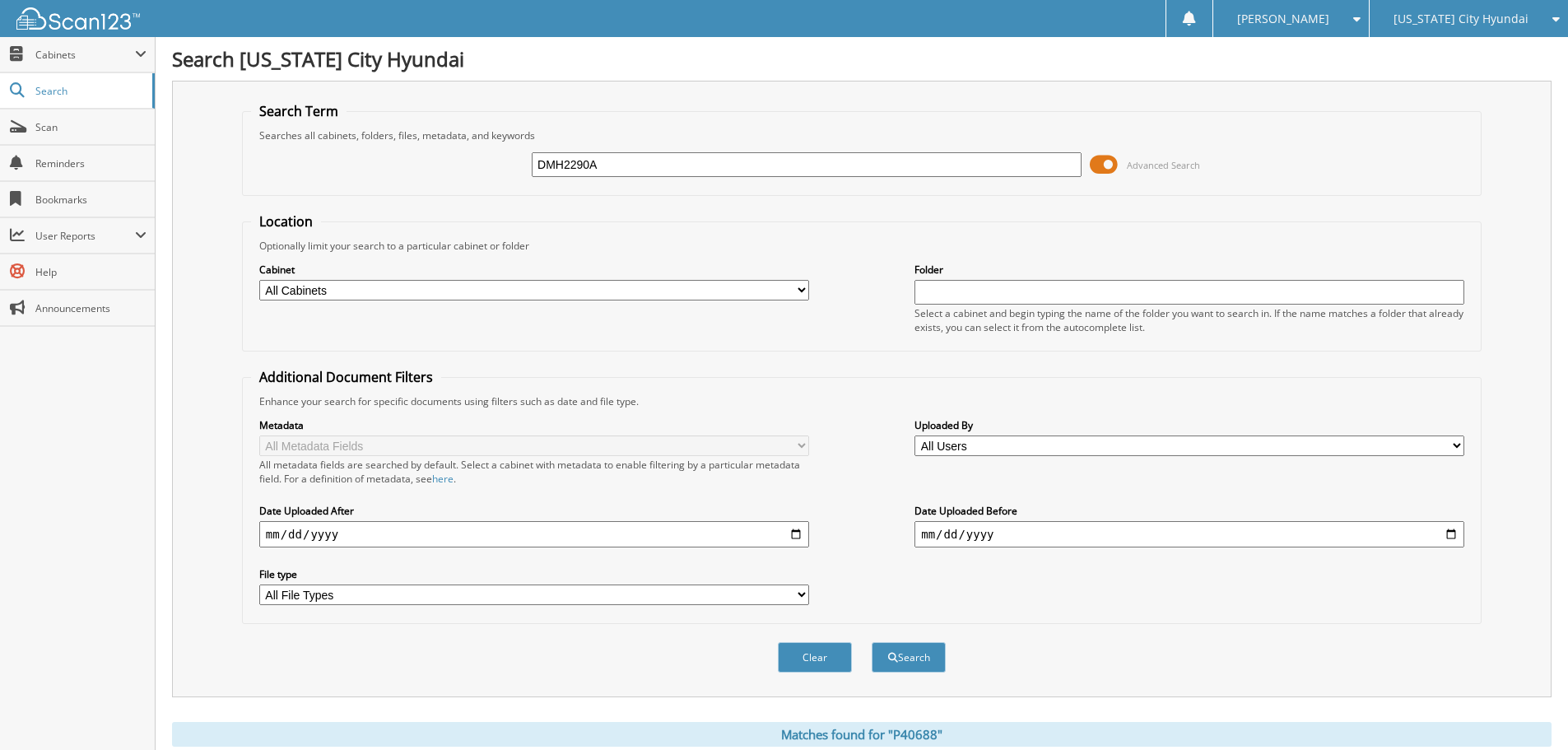
click at [871, 642] on button "Search" at bounding box center [908, 657] width 75 height 30
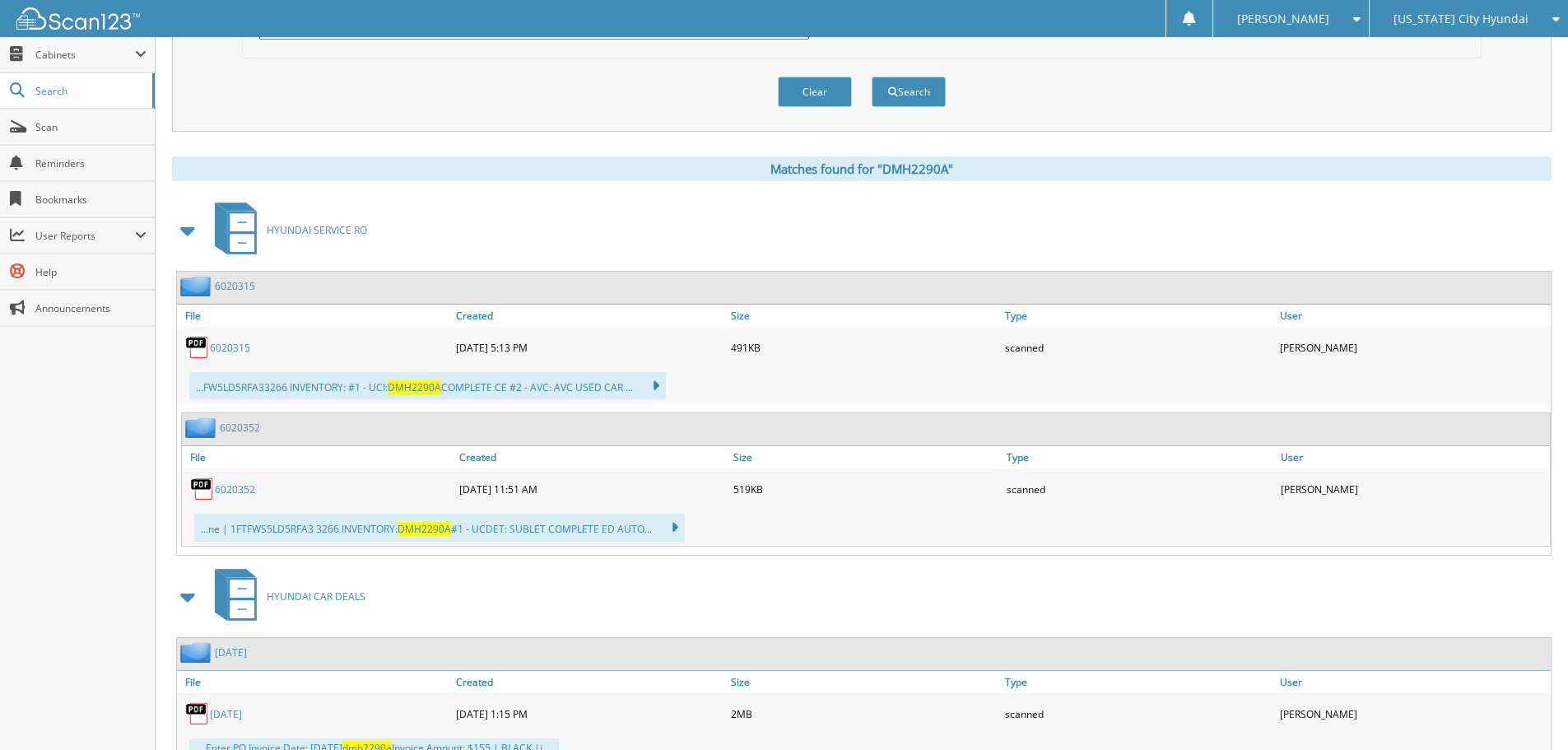
scroll to position [629, 0]
